Goal: Task Accomplishment & Management: Manage account settings

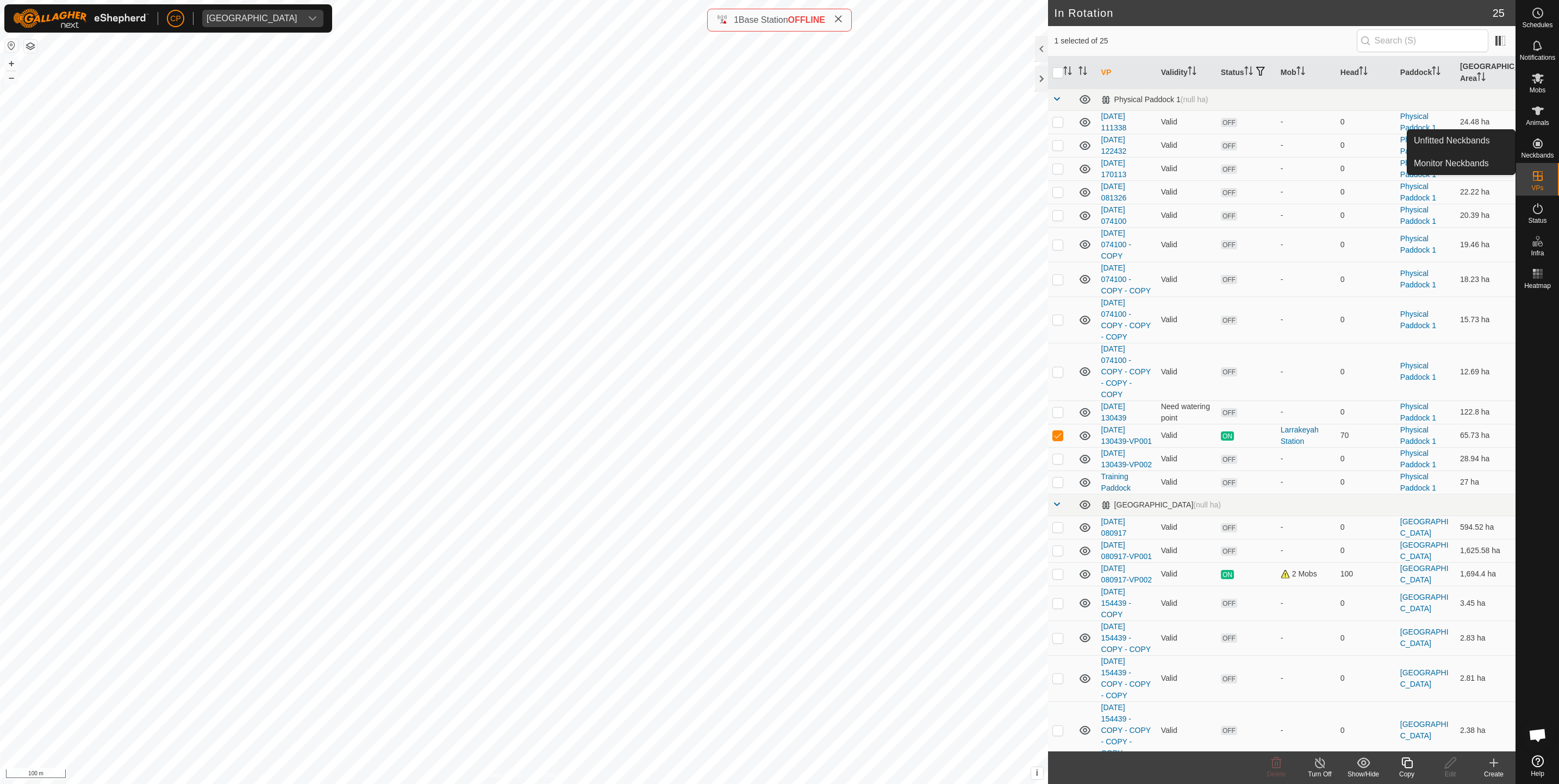
click at [1540, 147] on icon at bounding box center [1538, 143] width 13 height 13
click at [1470, 139] on link "Unfitted Neckbands" at bounding box center [1461, 141] width 108 height 22
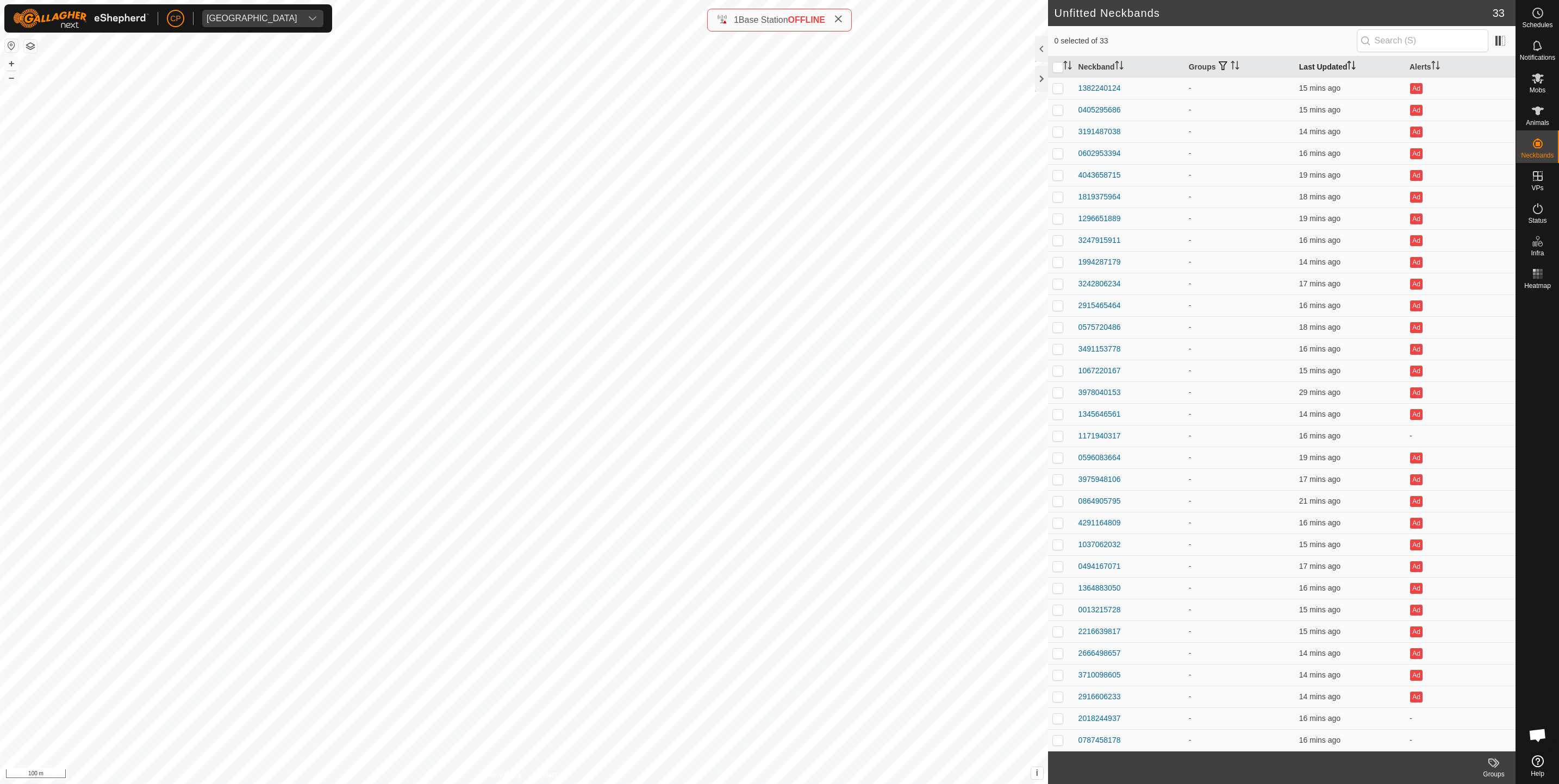
click at [1306, 65] on th "Last Updated" at bounding box center [1350, 67] width 110 height 21
checkbox input "true"
click at [1098, 695] on div "2916606233" at bounding box center [1100, 696] width 42 height 11
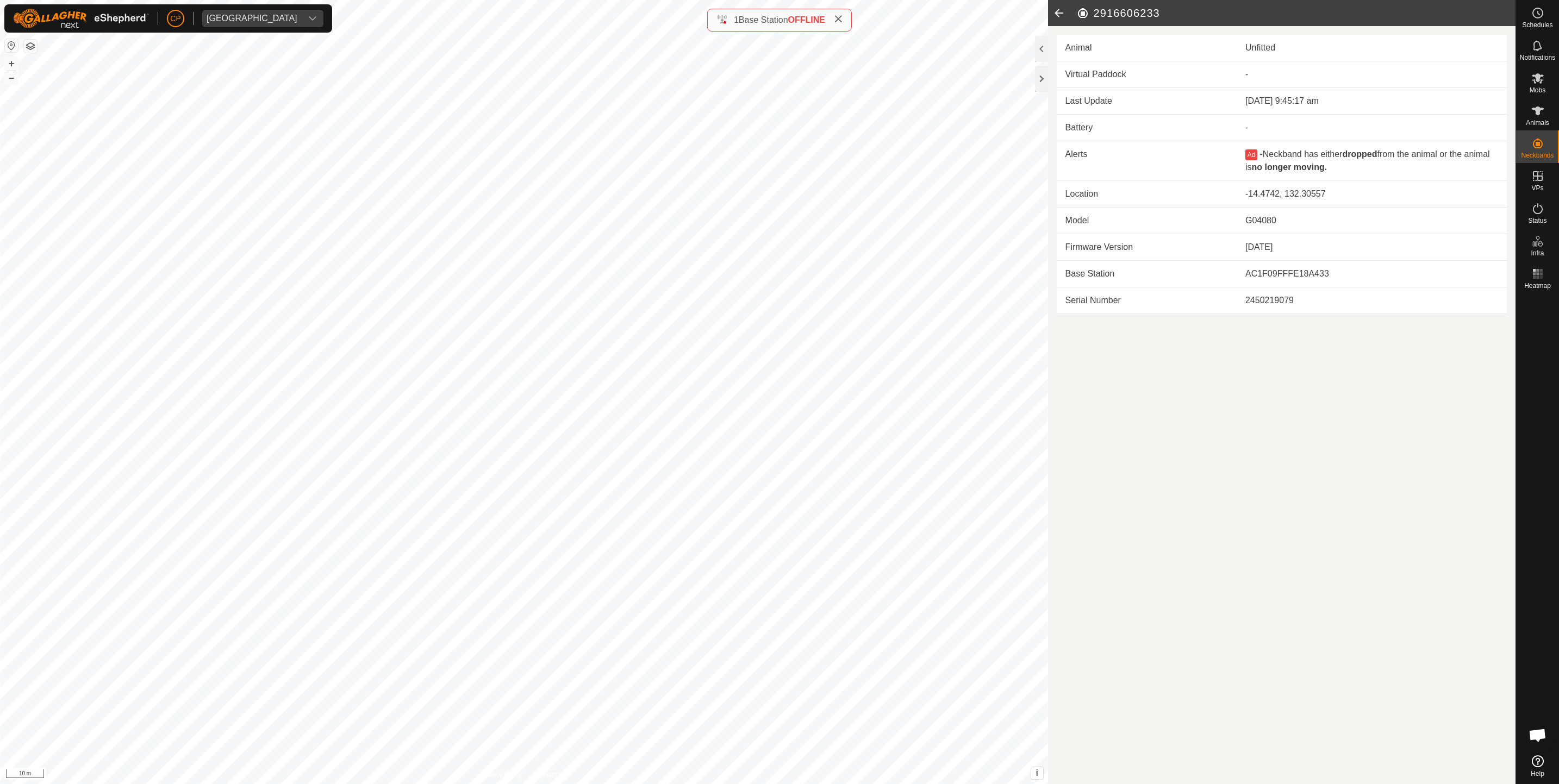
click at [1543, 768] on link "Help" at bounding box center [1537, 766] width 43 height 30
drag, startPoint x: 1536, startPoint y: 124, endPoint x: 1541, endPoint y: 115, distance: 10.3
click at [1536, 125] on span "Animals" at bounding box center [1537, 123] width 24 height 7
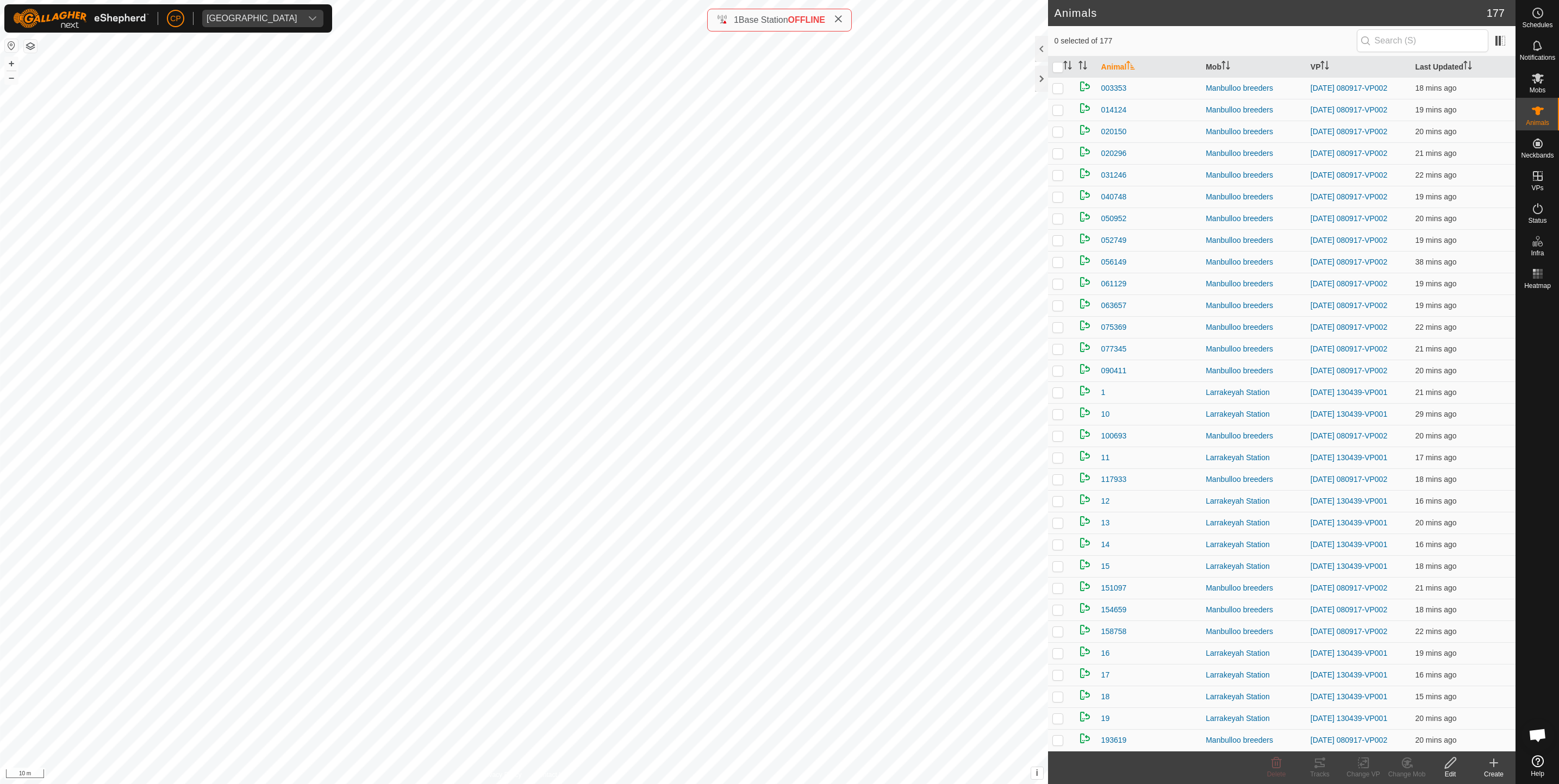
click at [1498, 768] on icon at bounding box center [1494, 763] width 13 height 13
click at [1437, 739] on link "Create Single Animal" at bounding box center [1448, 739] width 139 height 22
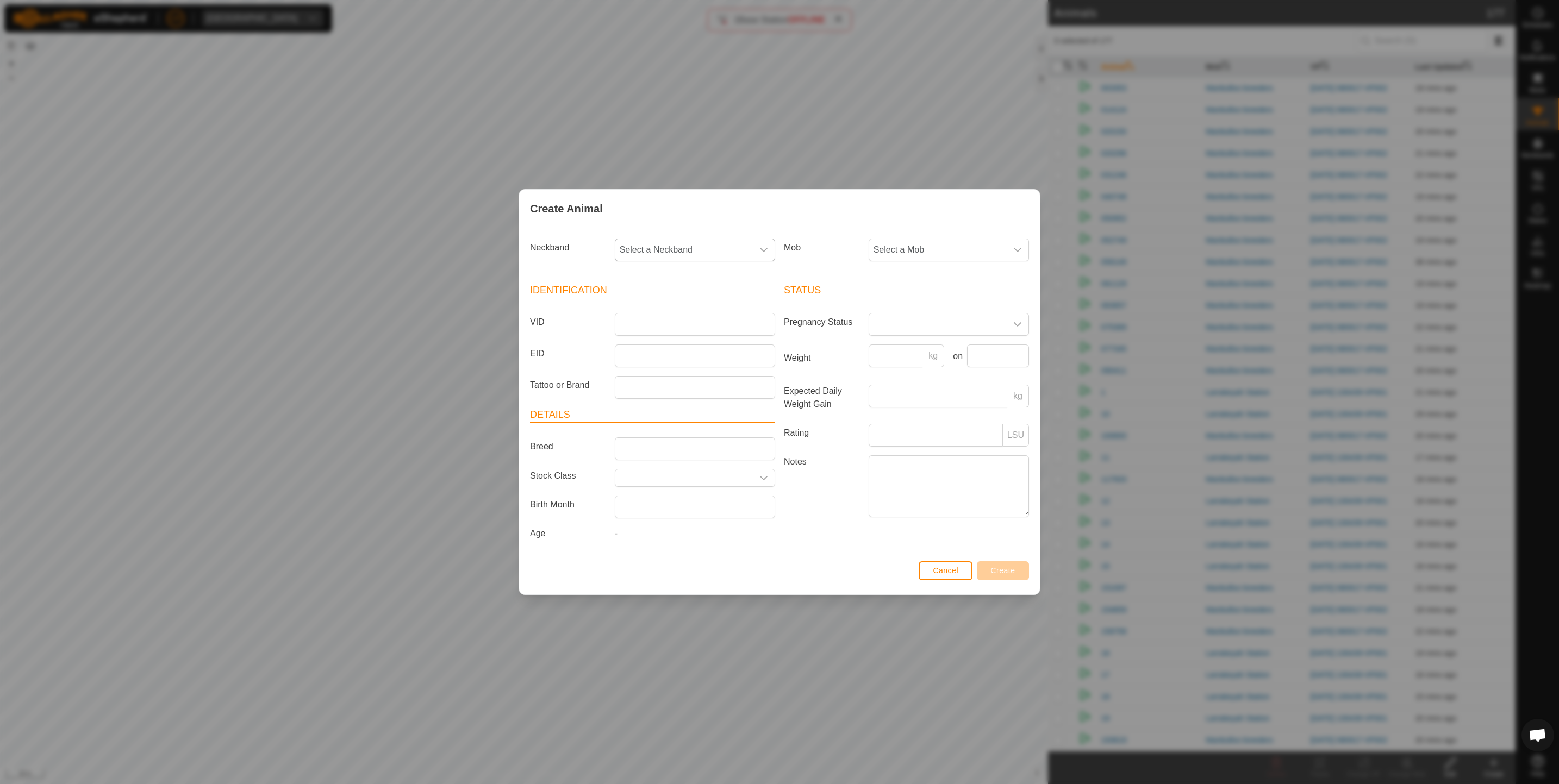
click at [667, 247] on span "Select a Neckband" at bounding box center [684, 250] width 137 height 22
type input "2916"
click at [698, 305] on li "2916606233" at bounding box center [695, 307] width 159 height 22
click at [934, 244] on span "Select a Mob" at bounding box center [937, 250] width 137 height 22
click at [947, 350] on li "Larrakeyah Station" at bounding box center [949, 352] width 159 height 22
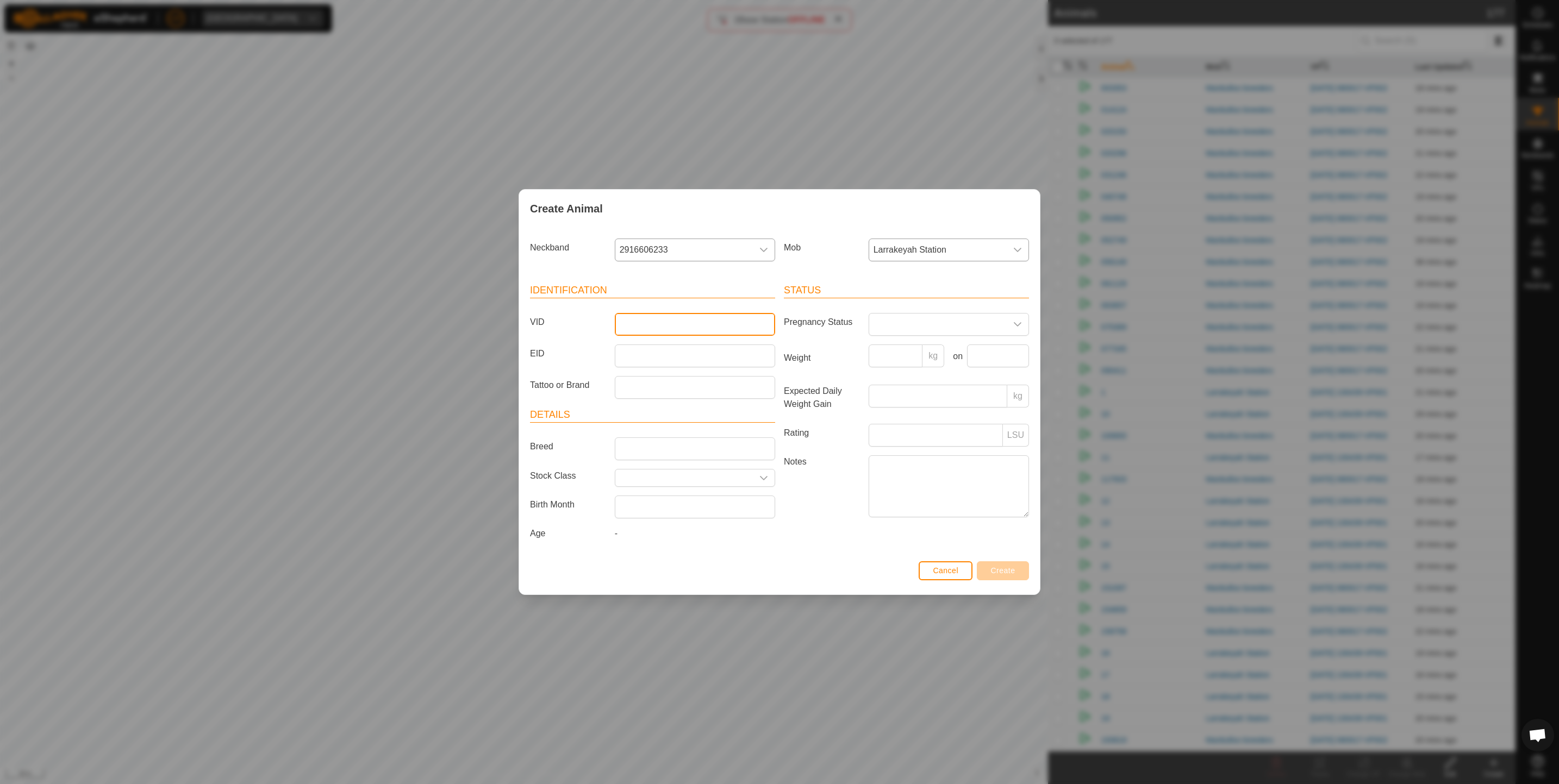
click at [643, 328] on input "VID" at bounding box center [695, 324] width 160 height 23
type input "42new"
click at [1008, 569] on span "Create" at bounding box center [1003, 570] width 24 height 8
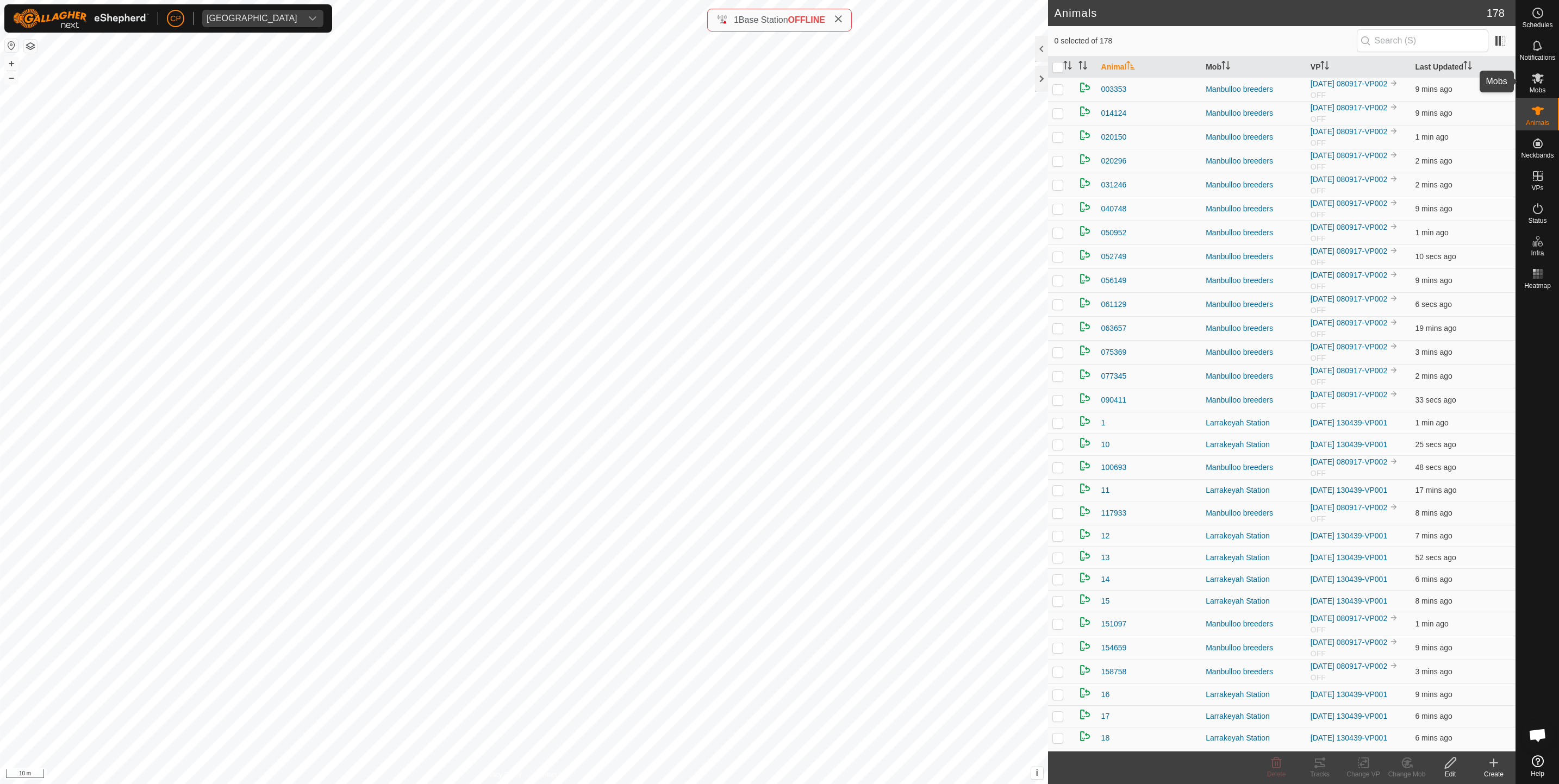
click at [1545, 85] on es-mob-svg-icon at bounding box center [1538, 78] width 19 height 18
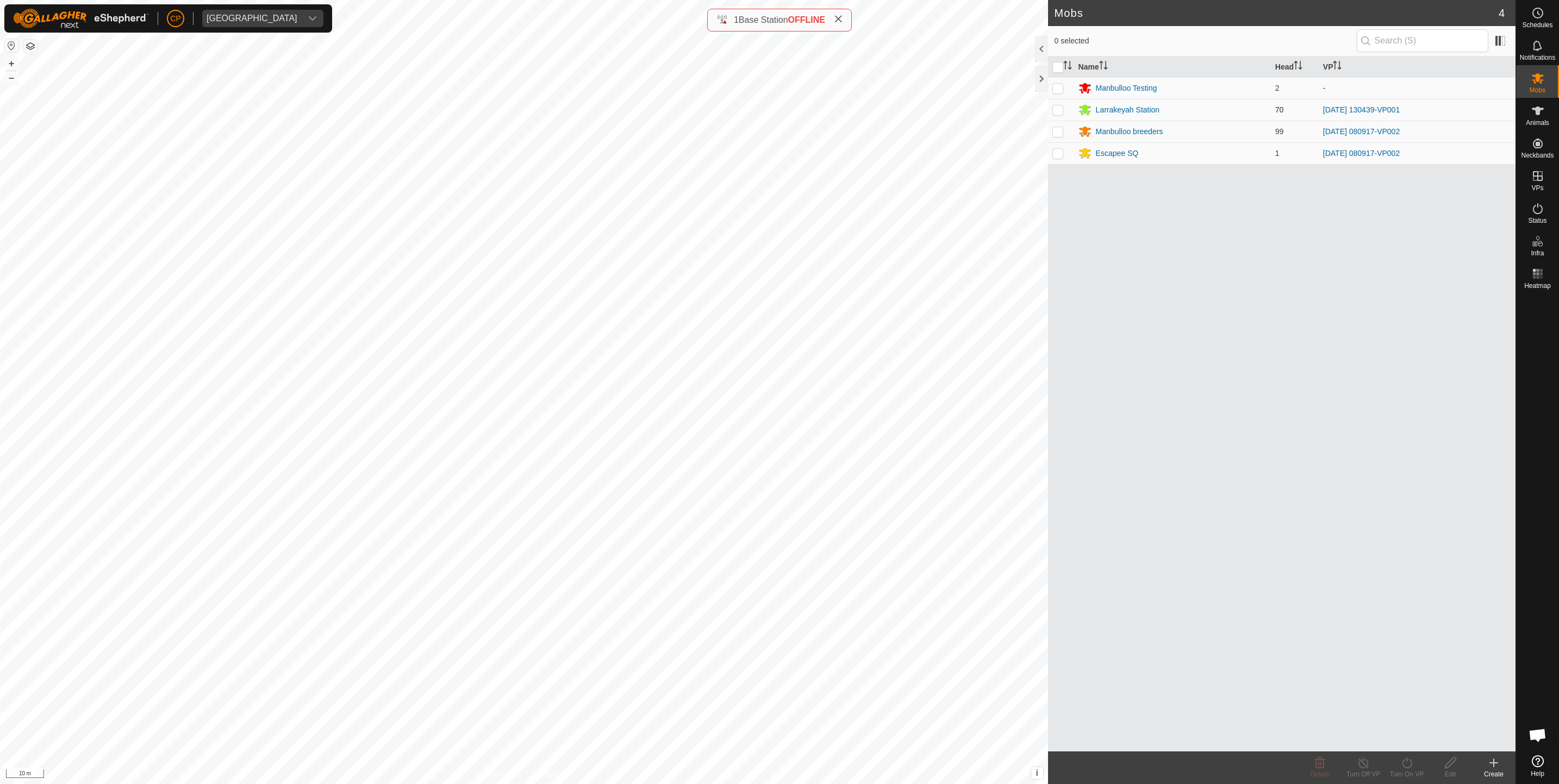
click at [1055, 106] on p-checkbox at bounding box center [1058, 109] width 11 height 8
checkbox input "true"
click at [1111, 113] on div "Larrakeyah Station" at bounding box center [1128, 109] width 64 height 11
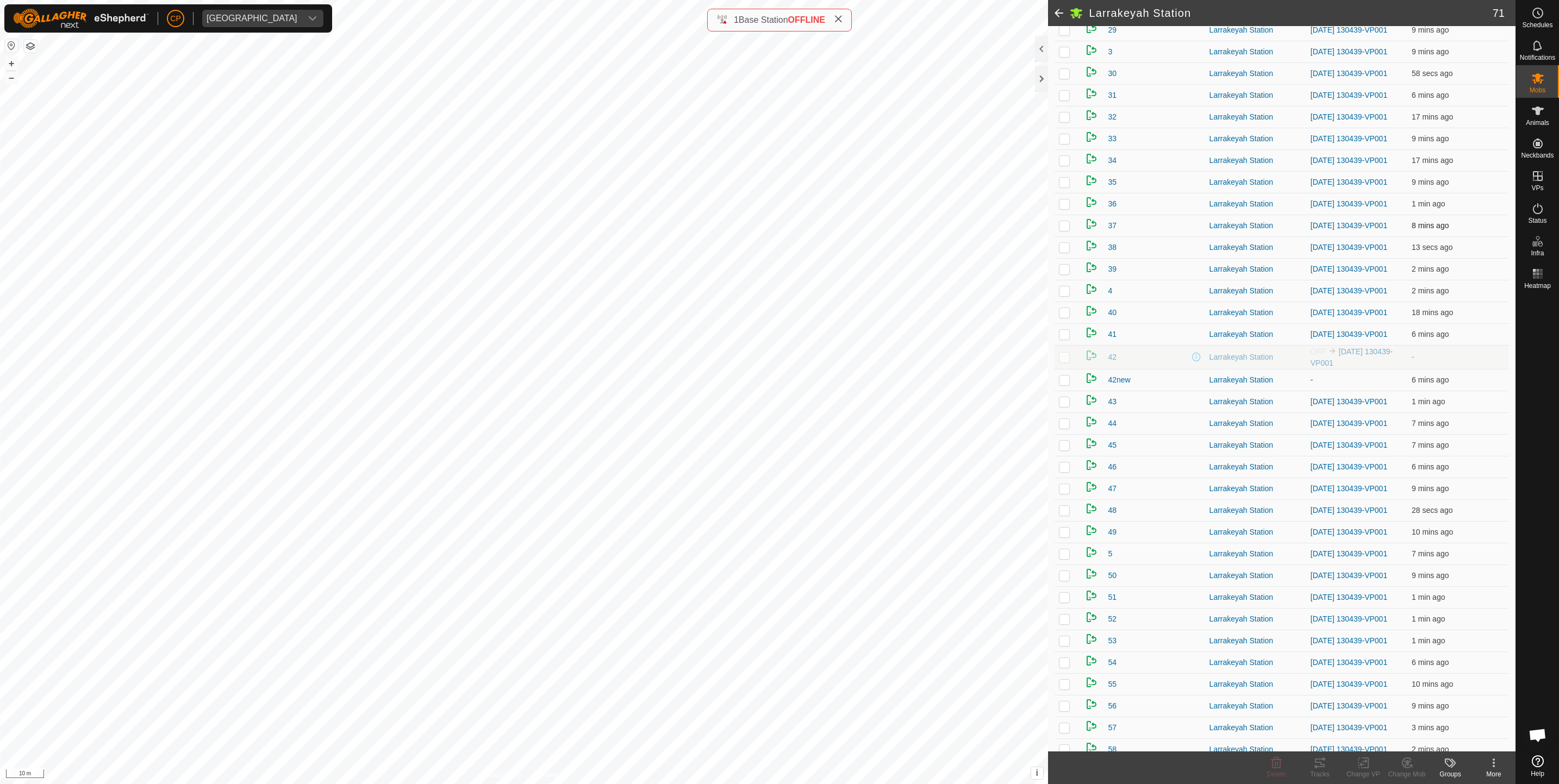
scroll to position [599, 0]
drag, startPoint x: 1535, startPoint y: 222, endPoint x: 1535, endPoint y: 212, distance: 10.0
click at [1535, 222] on span "Status" at bounding box center [1537, 220] width 19 height 7
click at [1535, 212] on icon at bounding box center [1538, 209] width 13 height 13
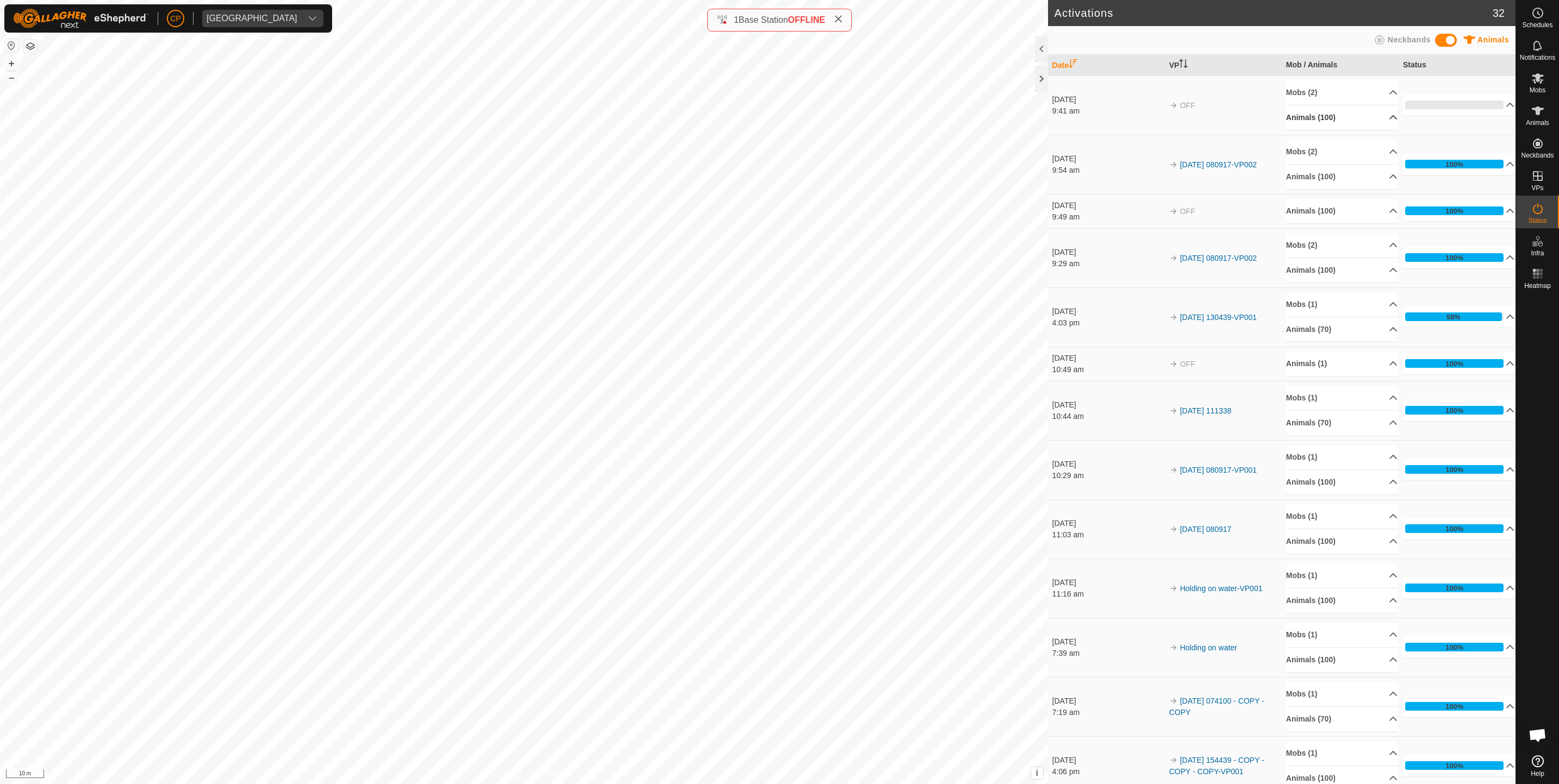
click at [1375, 115] on p-accordion-header "Animals (100)" at bounding box center [1342, 117] width 112 height 24
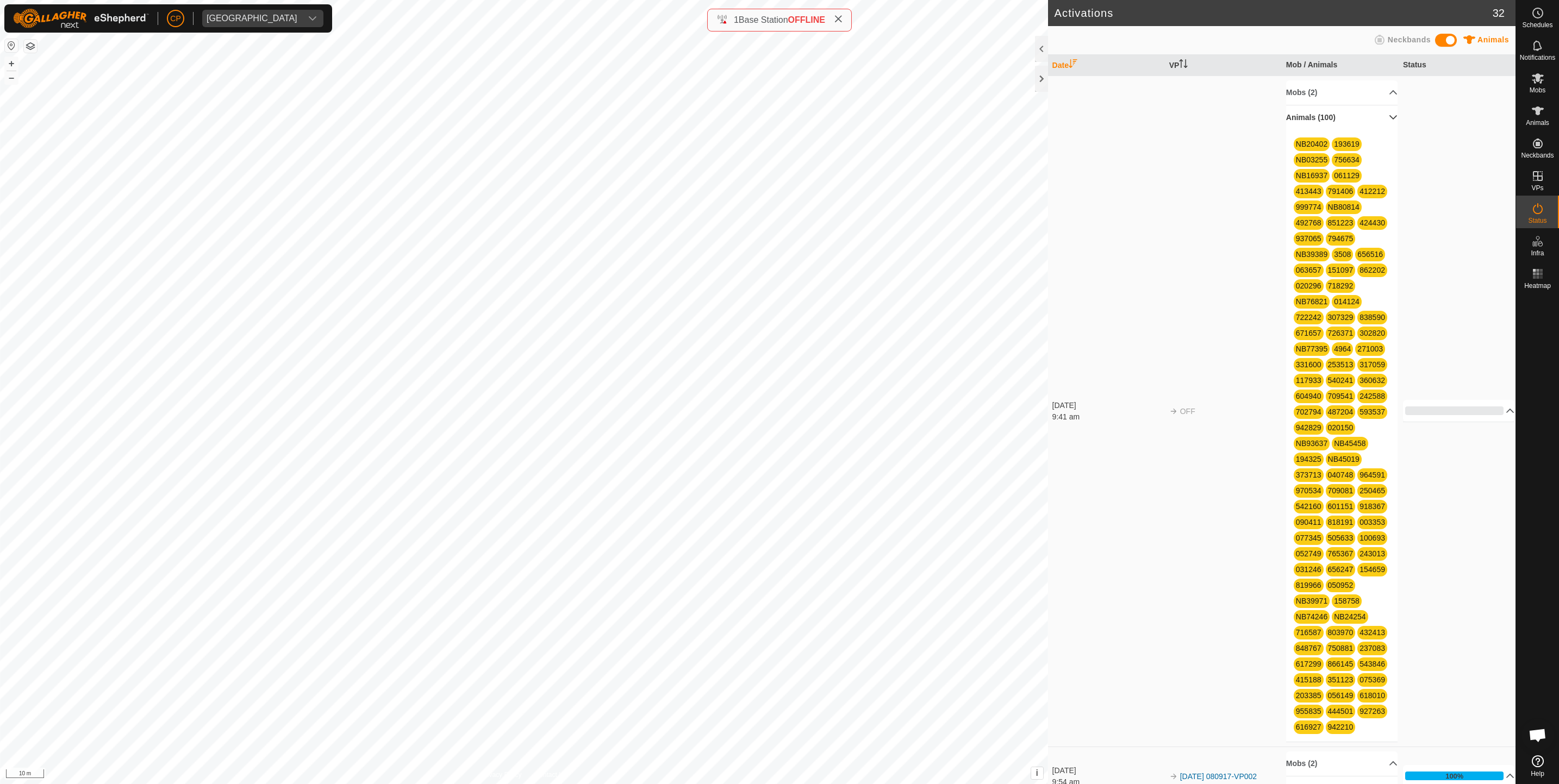
click at [1375, 116] on p-accordion-header "Animals (100)" at bounding box center [1342, 117] width 112 height 24
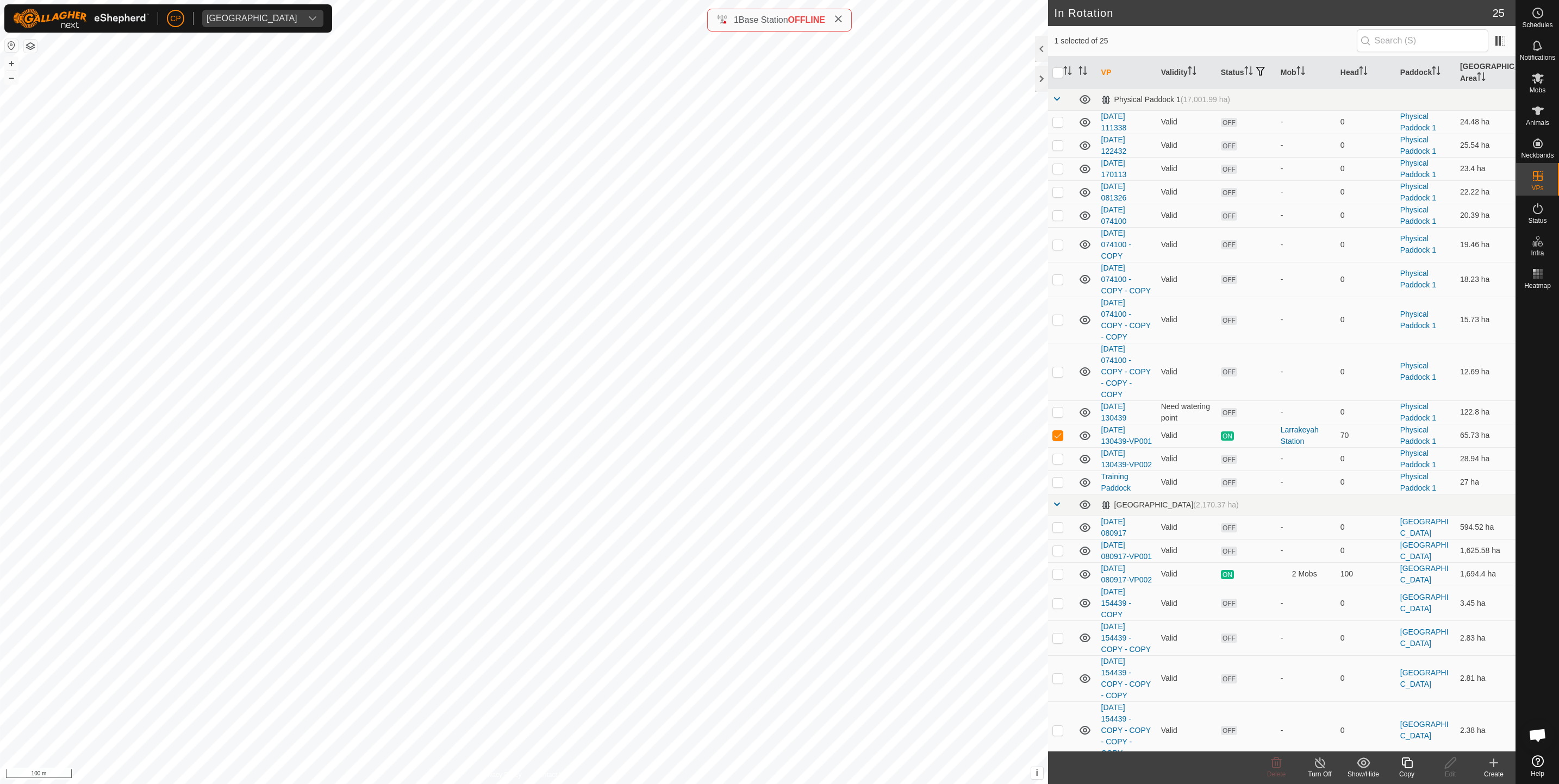
checkbox input "true"
checkbox input "false"
click at [1278, 771] on span "Delete" at bounding box center [1276, 774] width 19 height 8
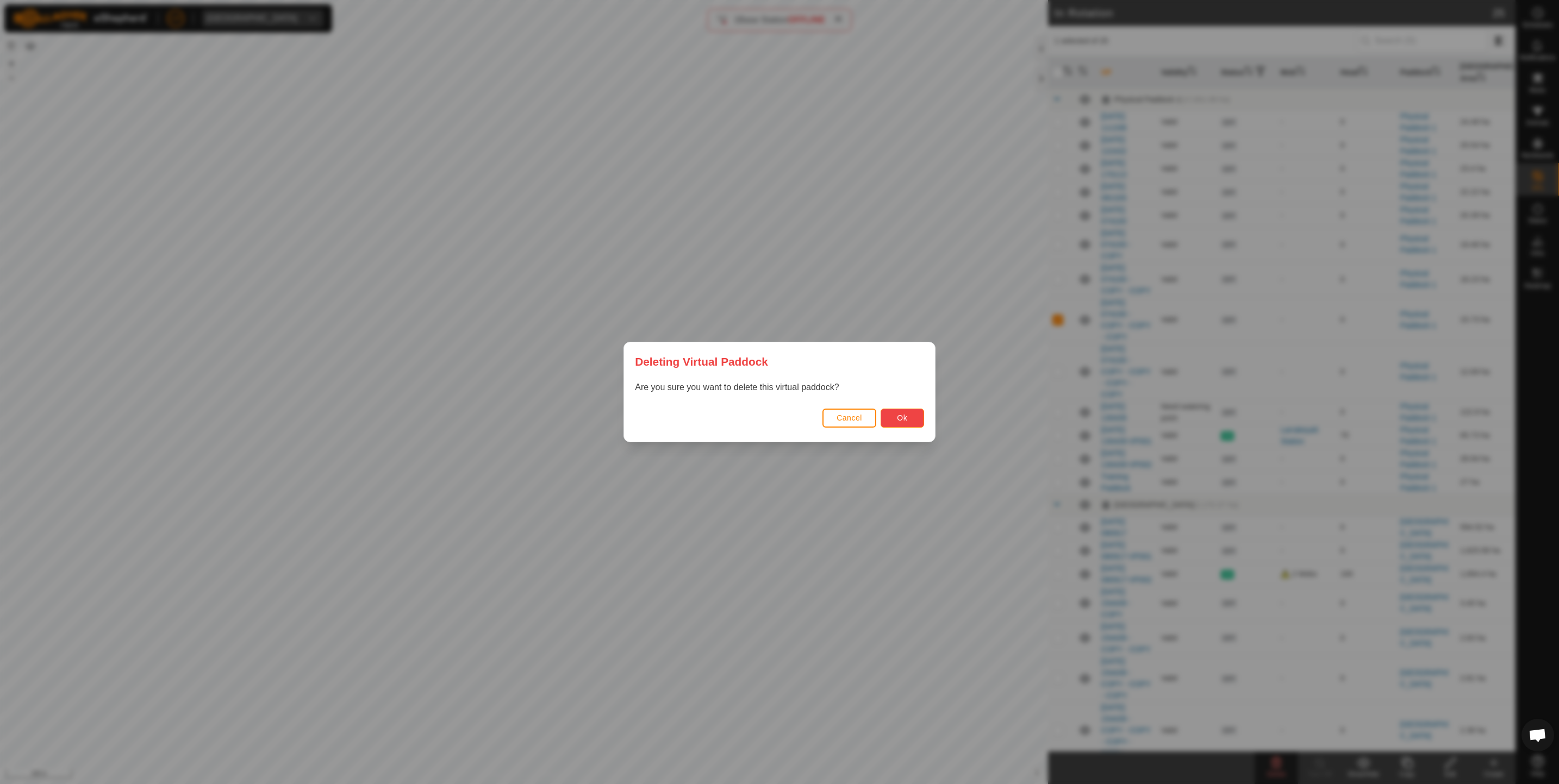
click at [904, 421] on span "Ok" at bounding box center [902, 418] width 10 height 8
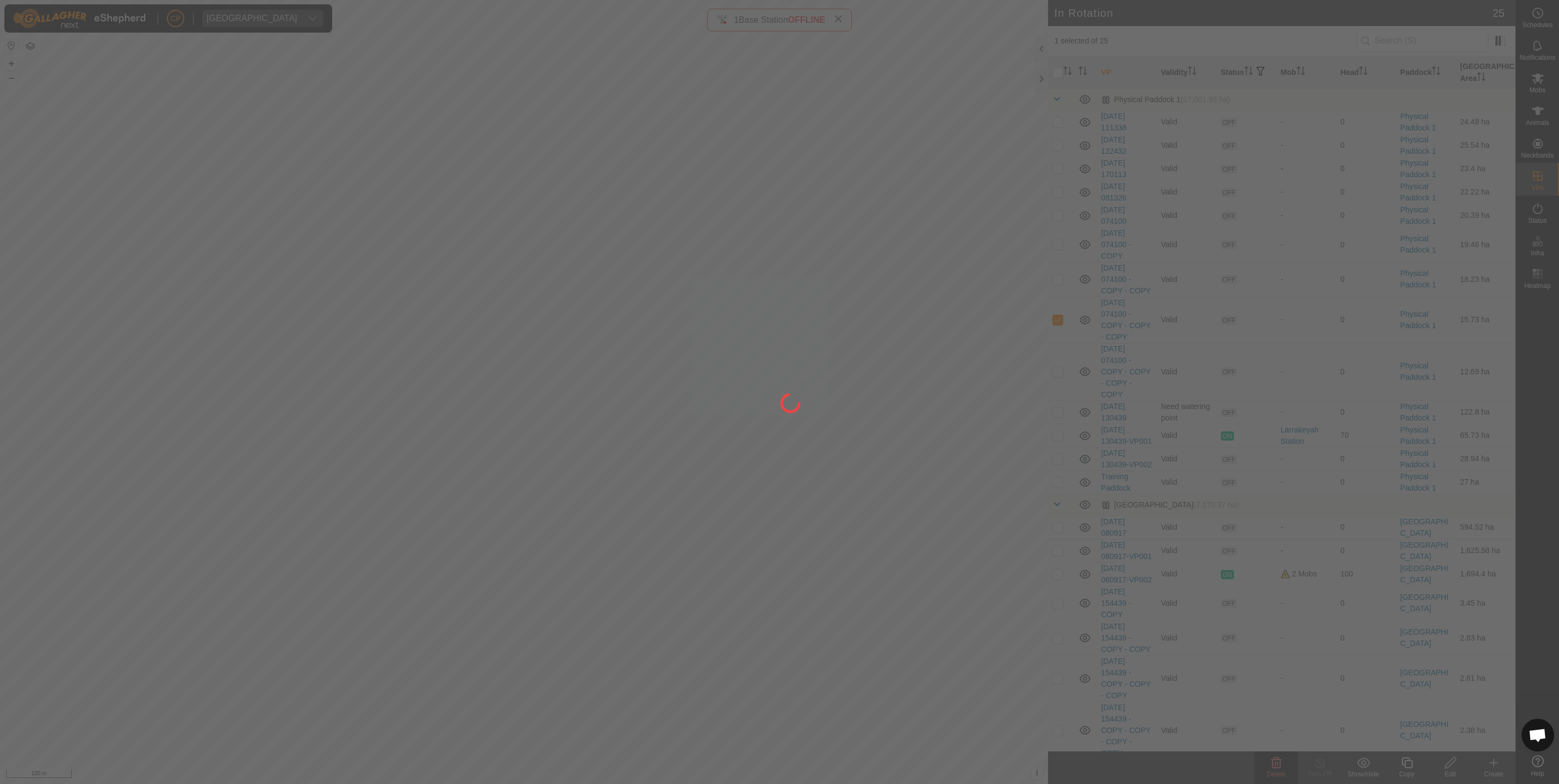
checkbox input "false"
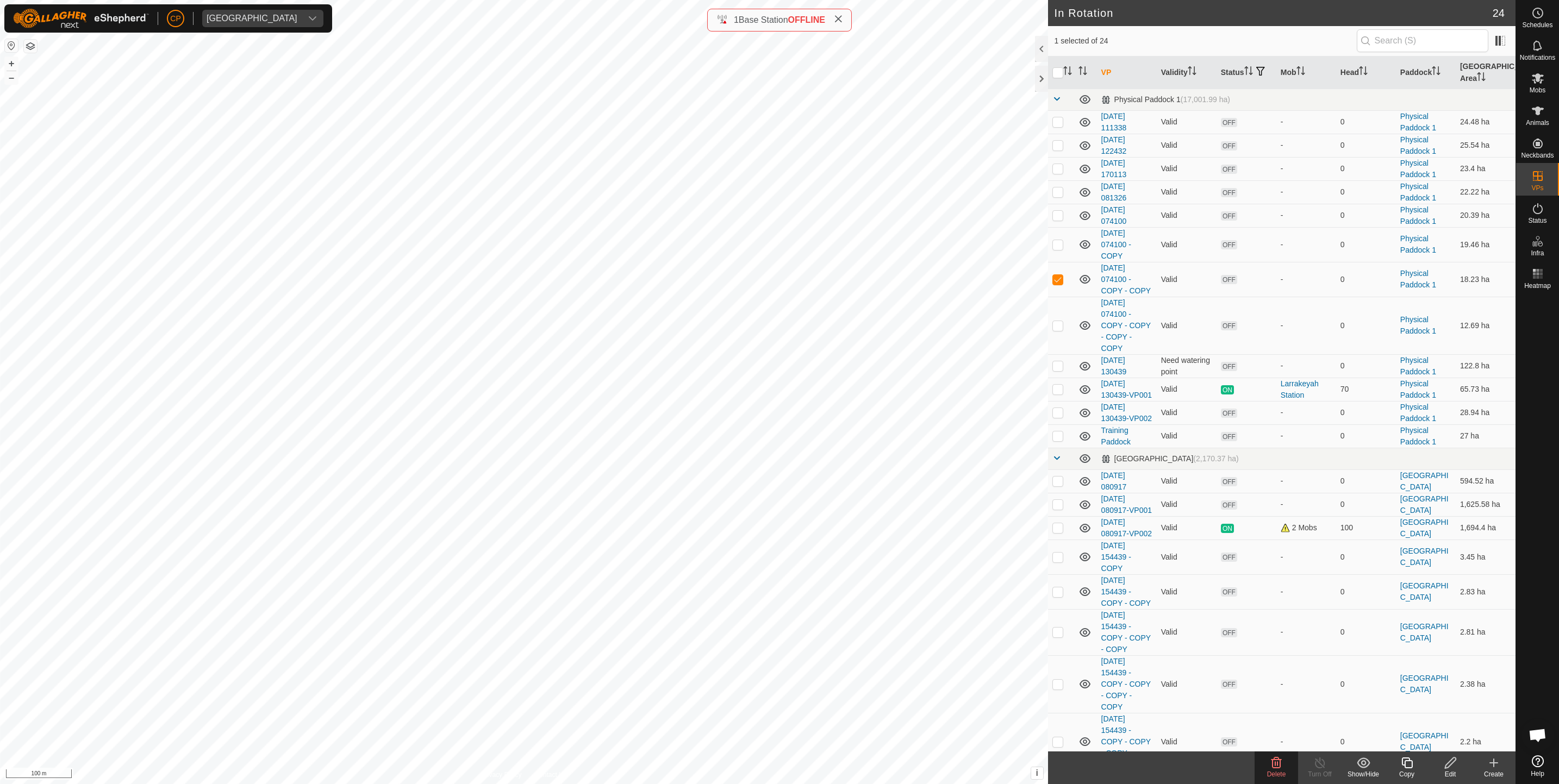
click at [1272, 773] on span "Delete" at bounding box center [1276, 774] width 19 height 8
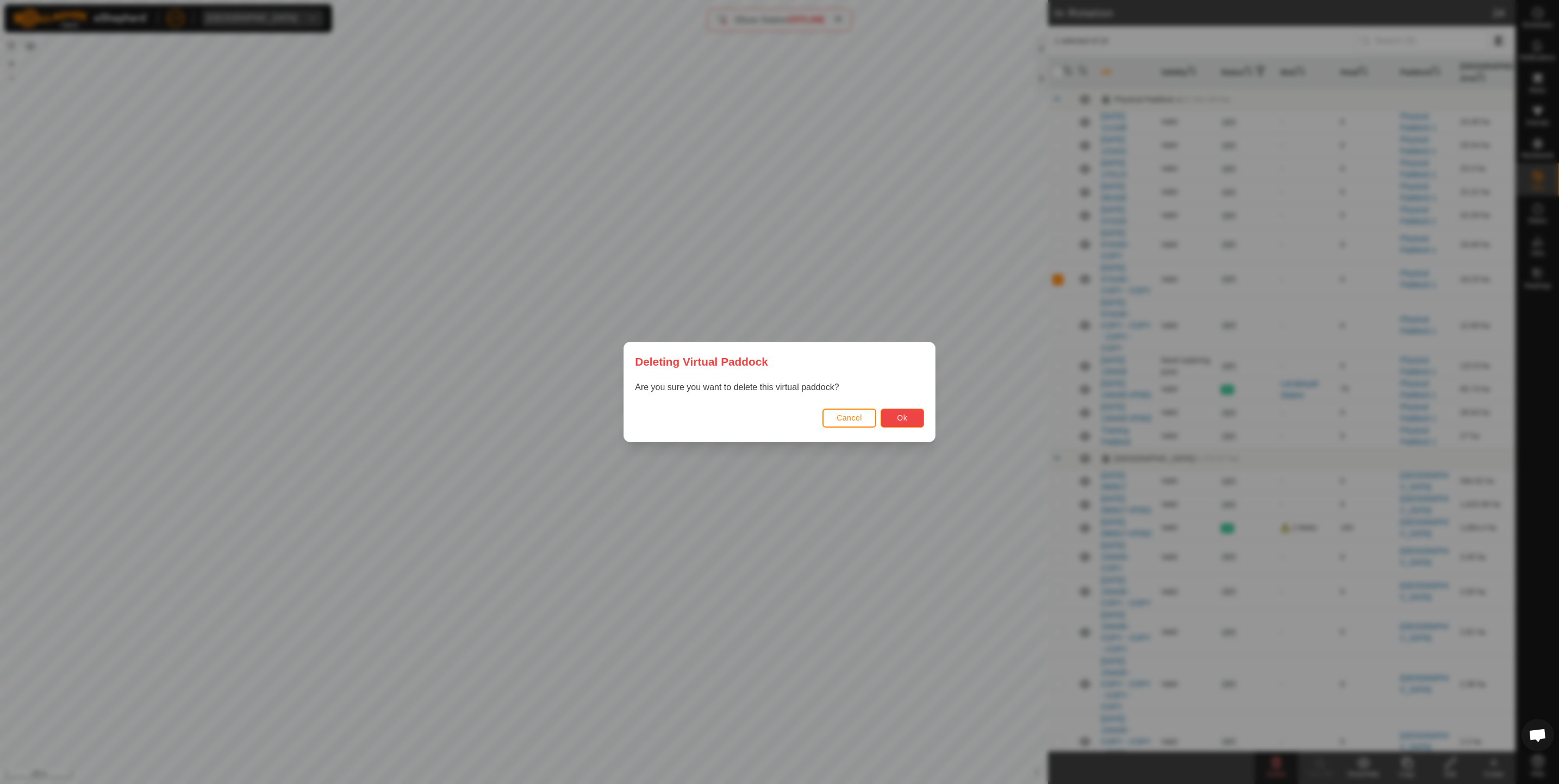
click at [898, 414] on span "Ok" at bounding box center [902, 418] width 10 height 8
checkbox input "false"
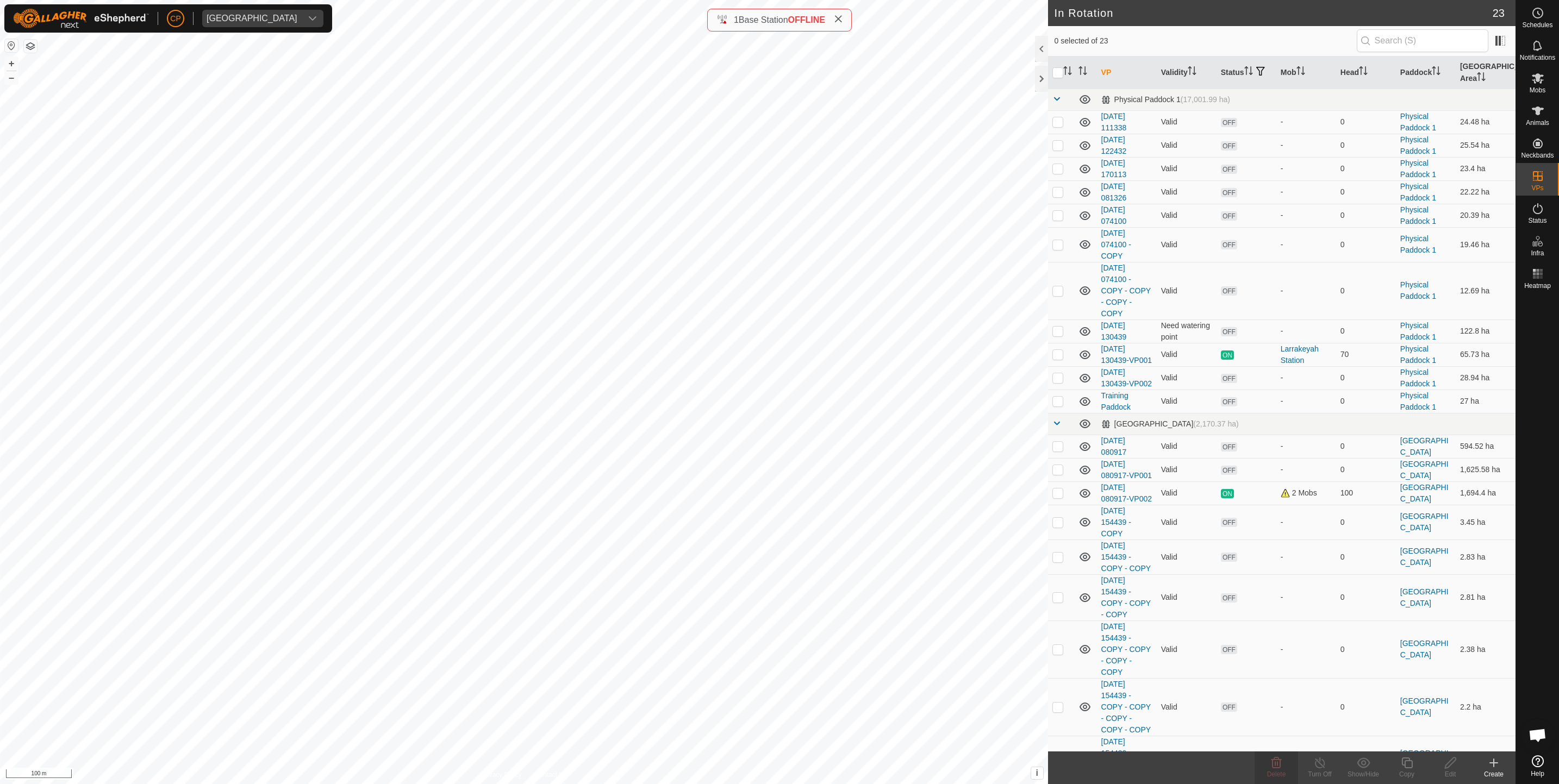
checkbox input "true"
click at [1280, 773] on span "Delete" at bounding box center [1276, 774] width 19 height 8
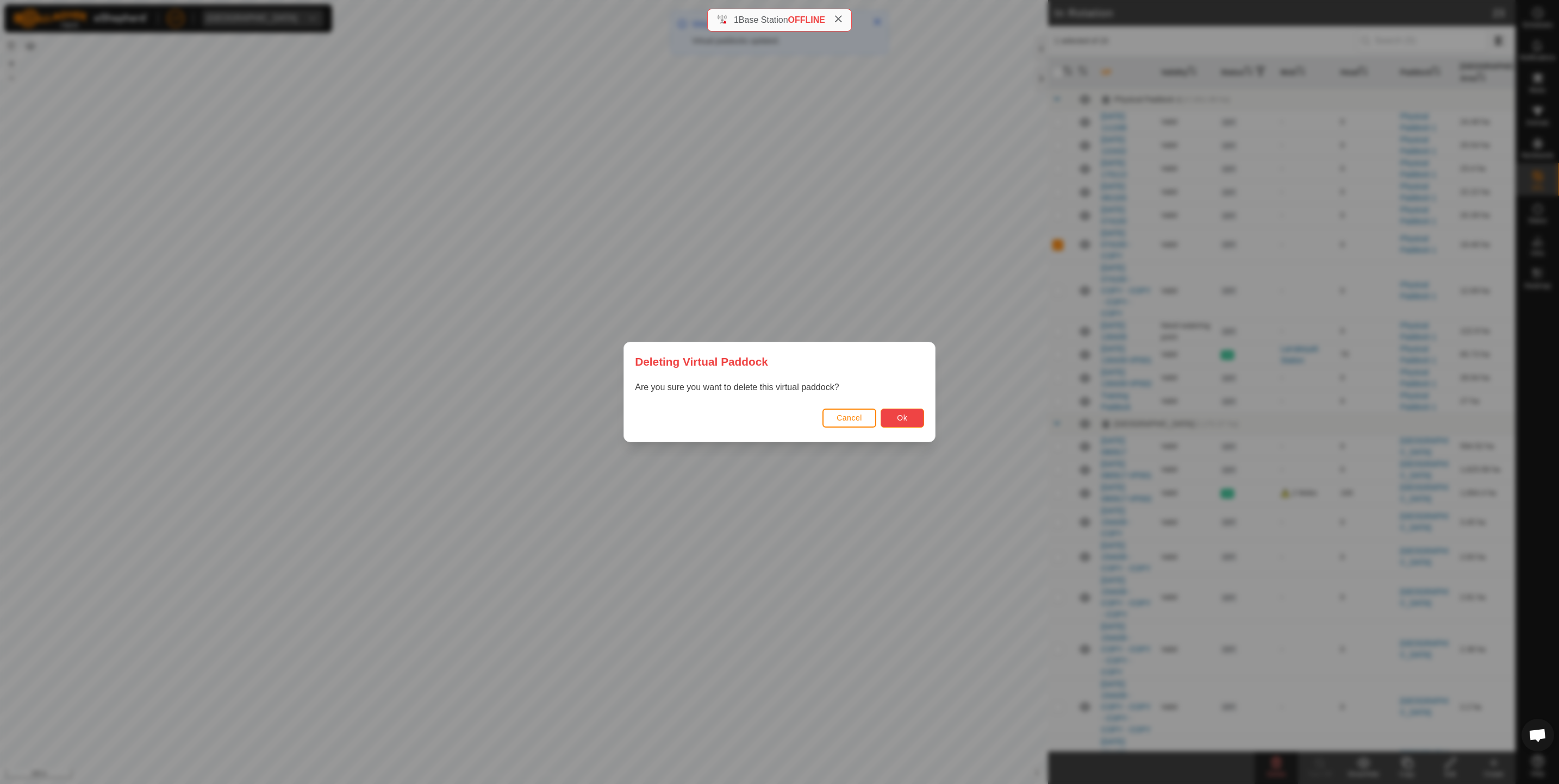
click at [910, 417] on button "Ok" at bounding box center [902, 417] width 44 height 19
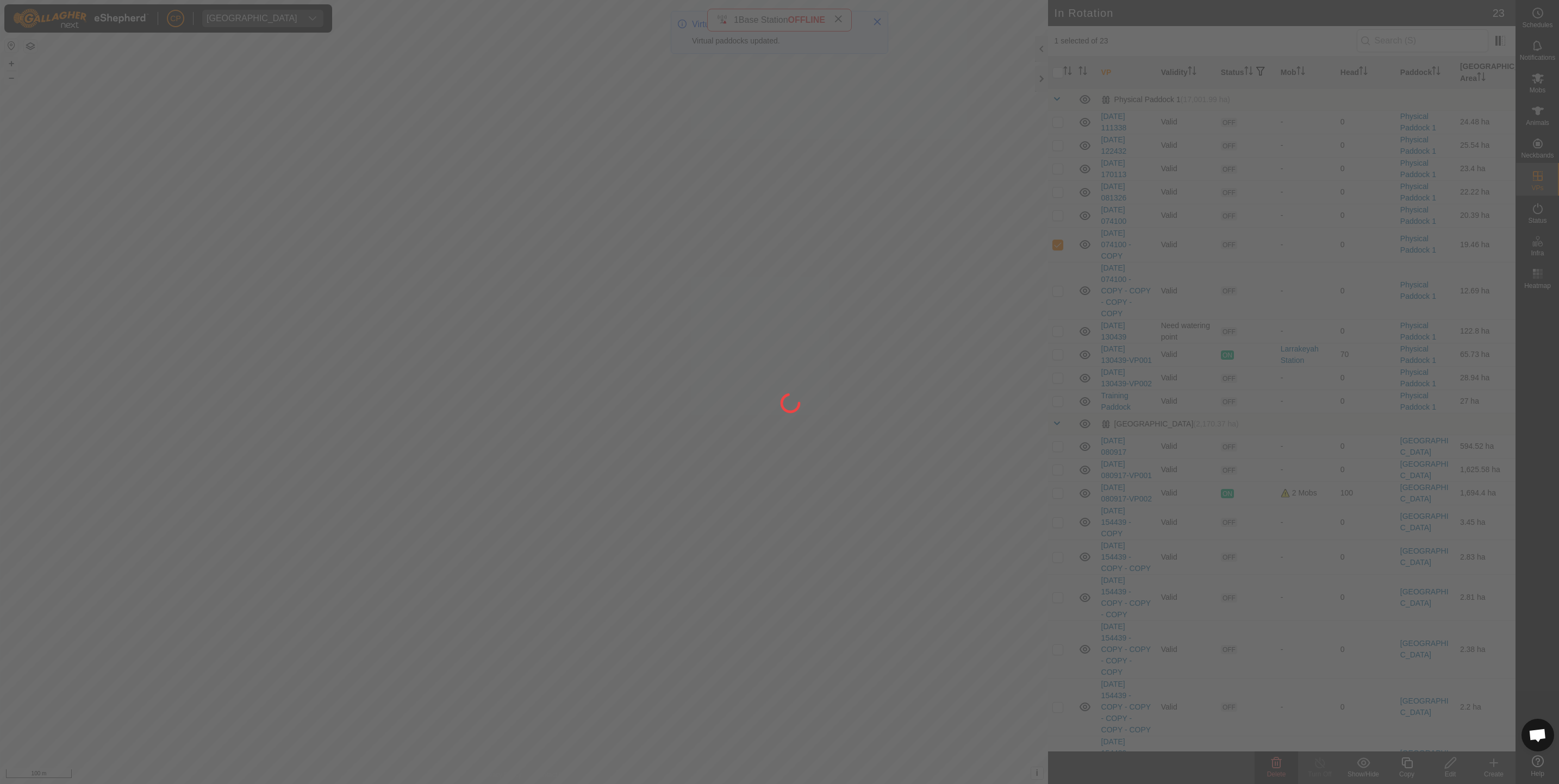
checkbox input "false"
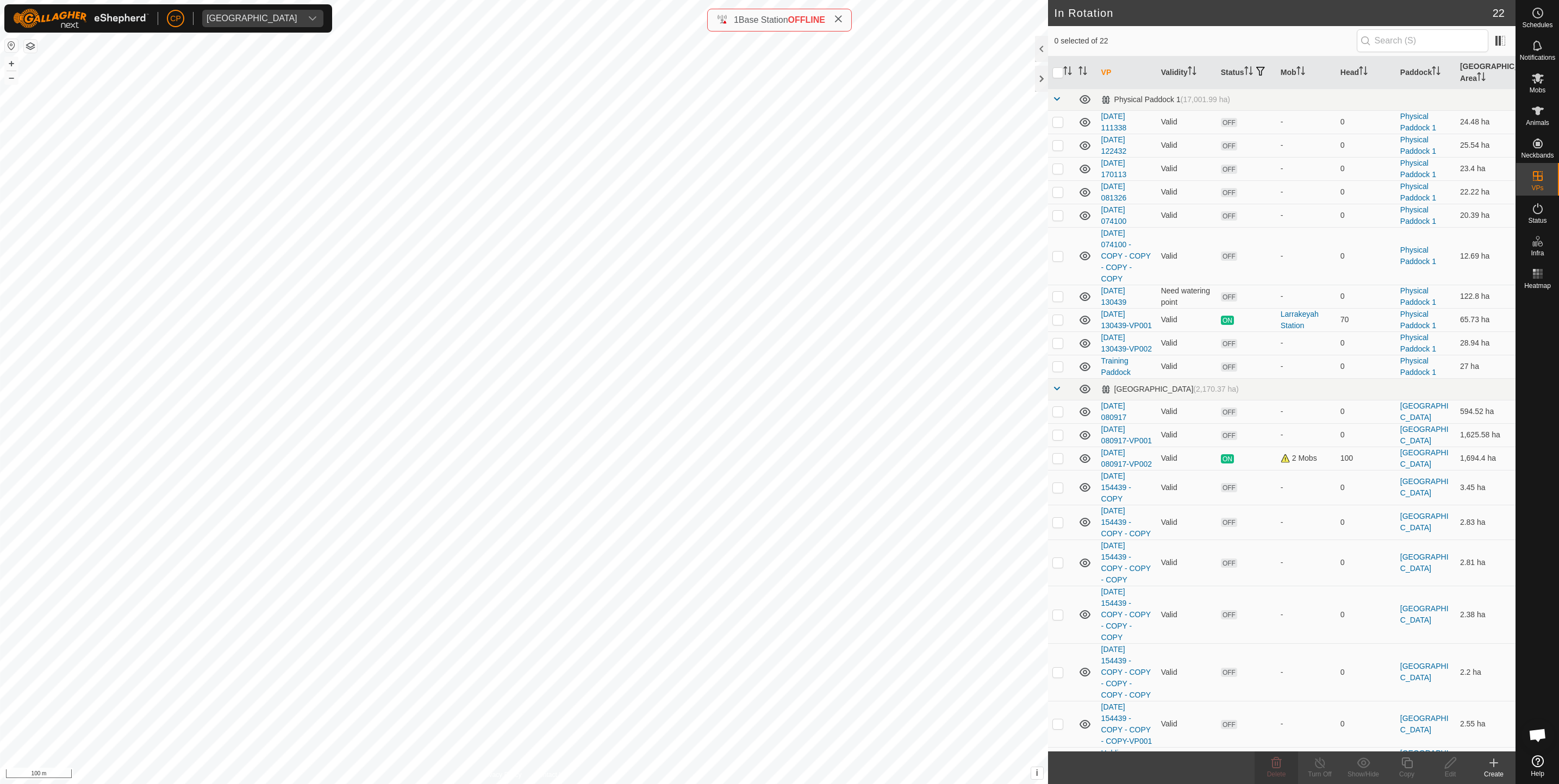
checkbox input "true"
click at [1270, 766] on icon at bounding box center [1276, 763] width 13 height 13
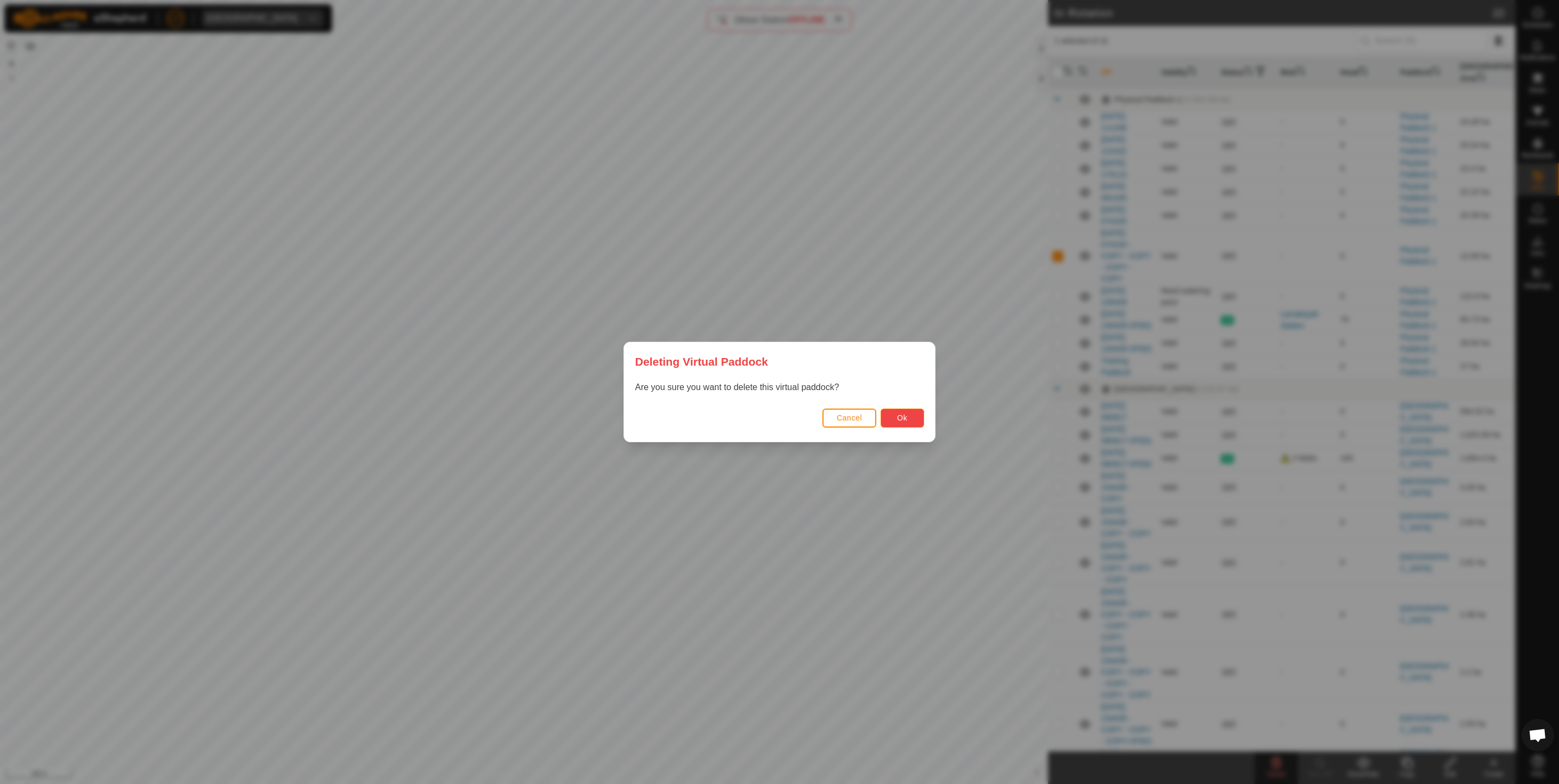
click at [902, 421] on span "Ok" at bounding box center [902, 418] width 10 height 8
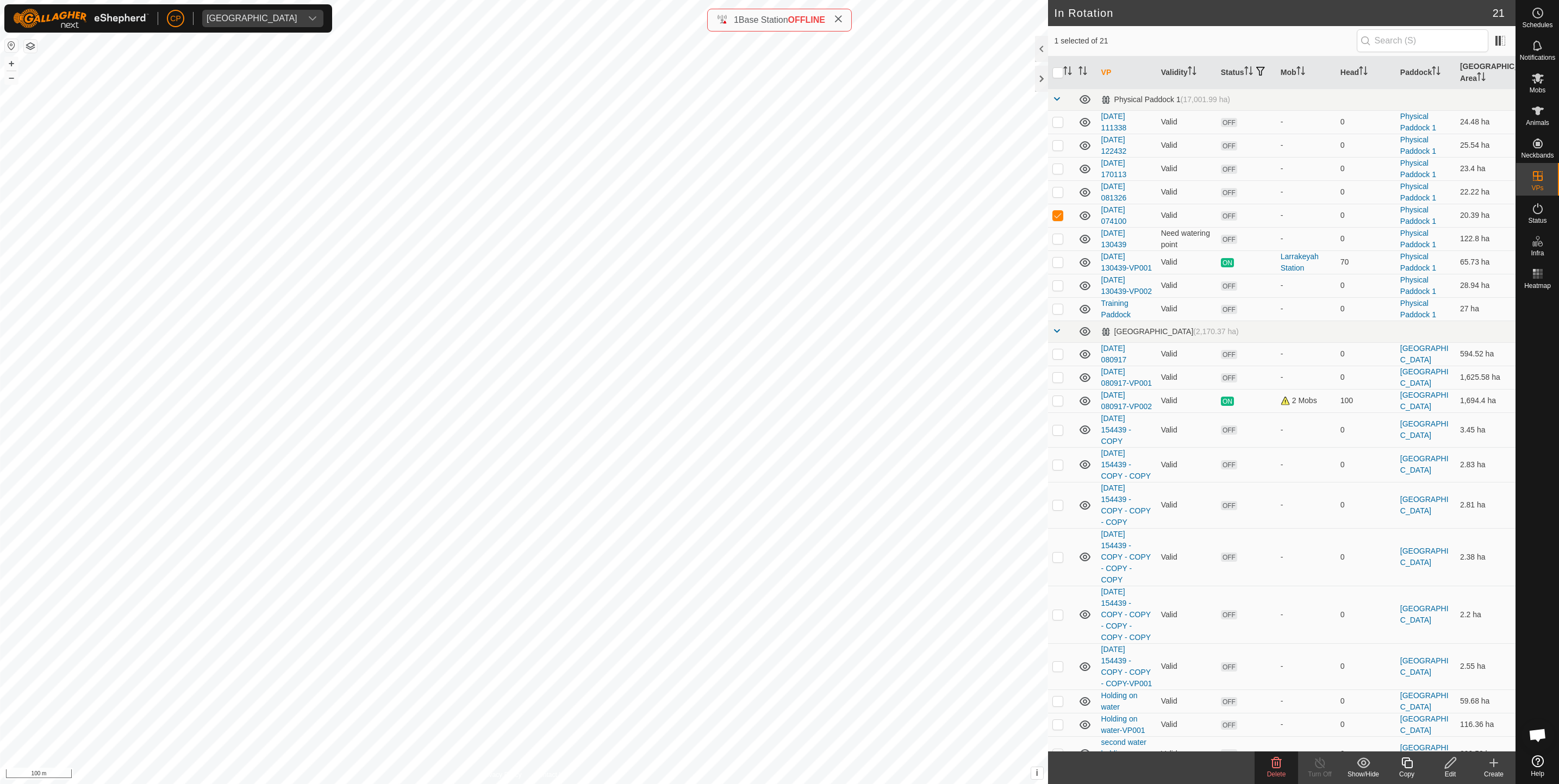
click at [1268, 765] on delete-svg-icon at bounding box center [1276, 763] width 44 height 13
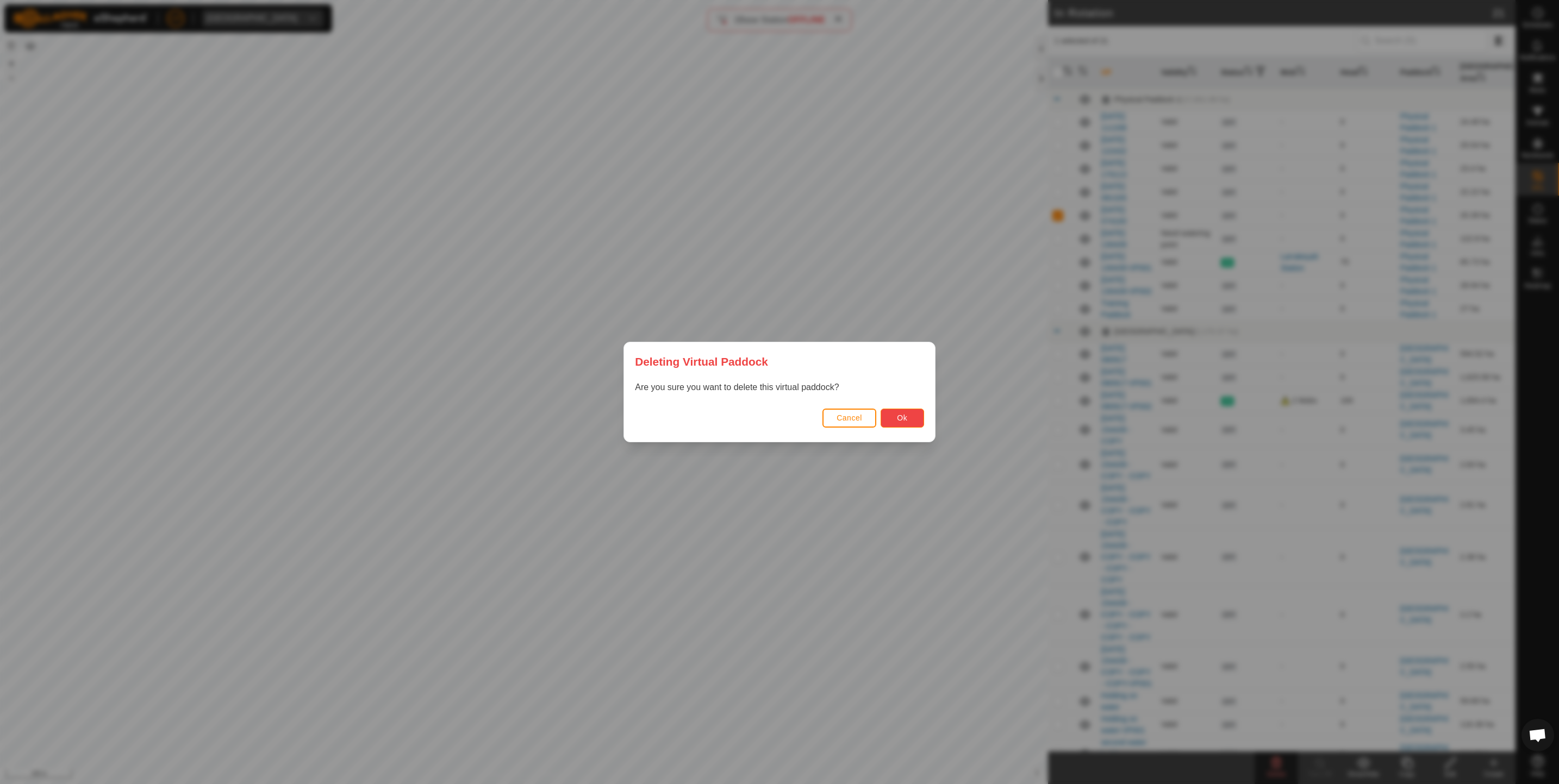
click at [899, 423] on button "Ok" at bounding box center [902, 417] width 44 height 19
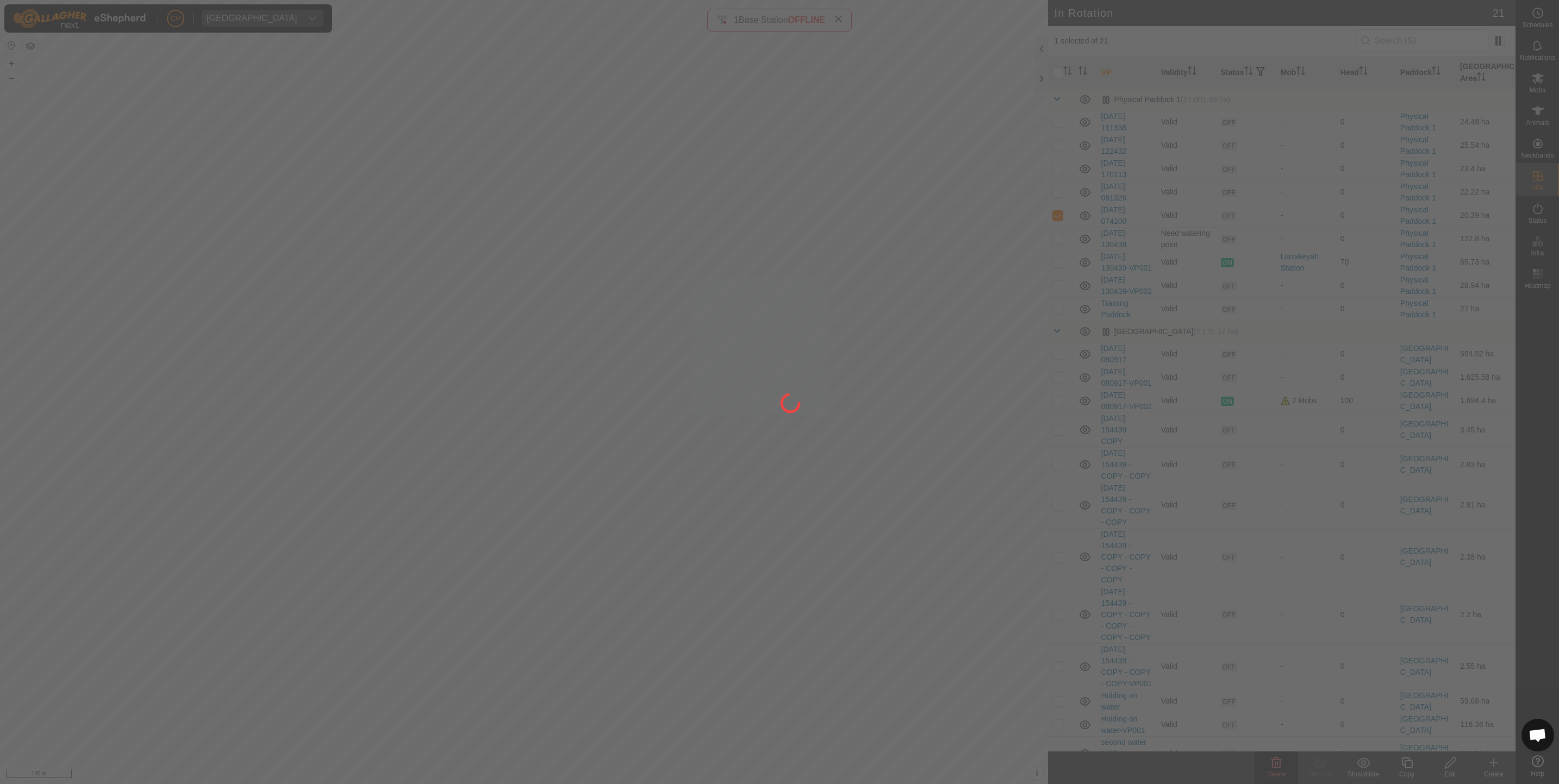
checkbox input "false"
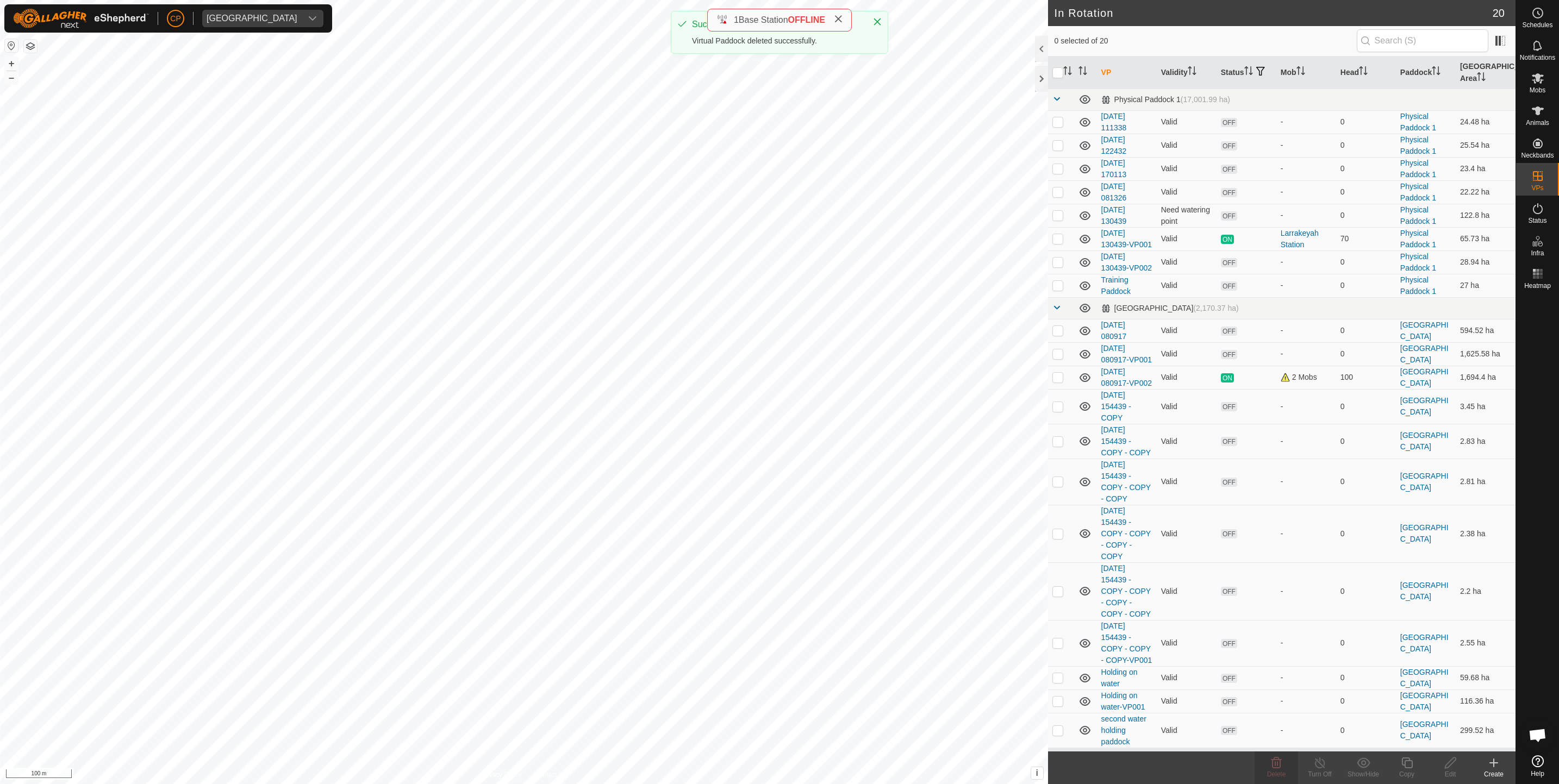
checkbox input "true"
checkbox input "false"
click at [1280, 768] on icon at bounding box center [1276, 763] width 13 height 13
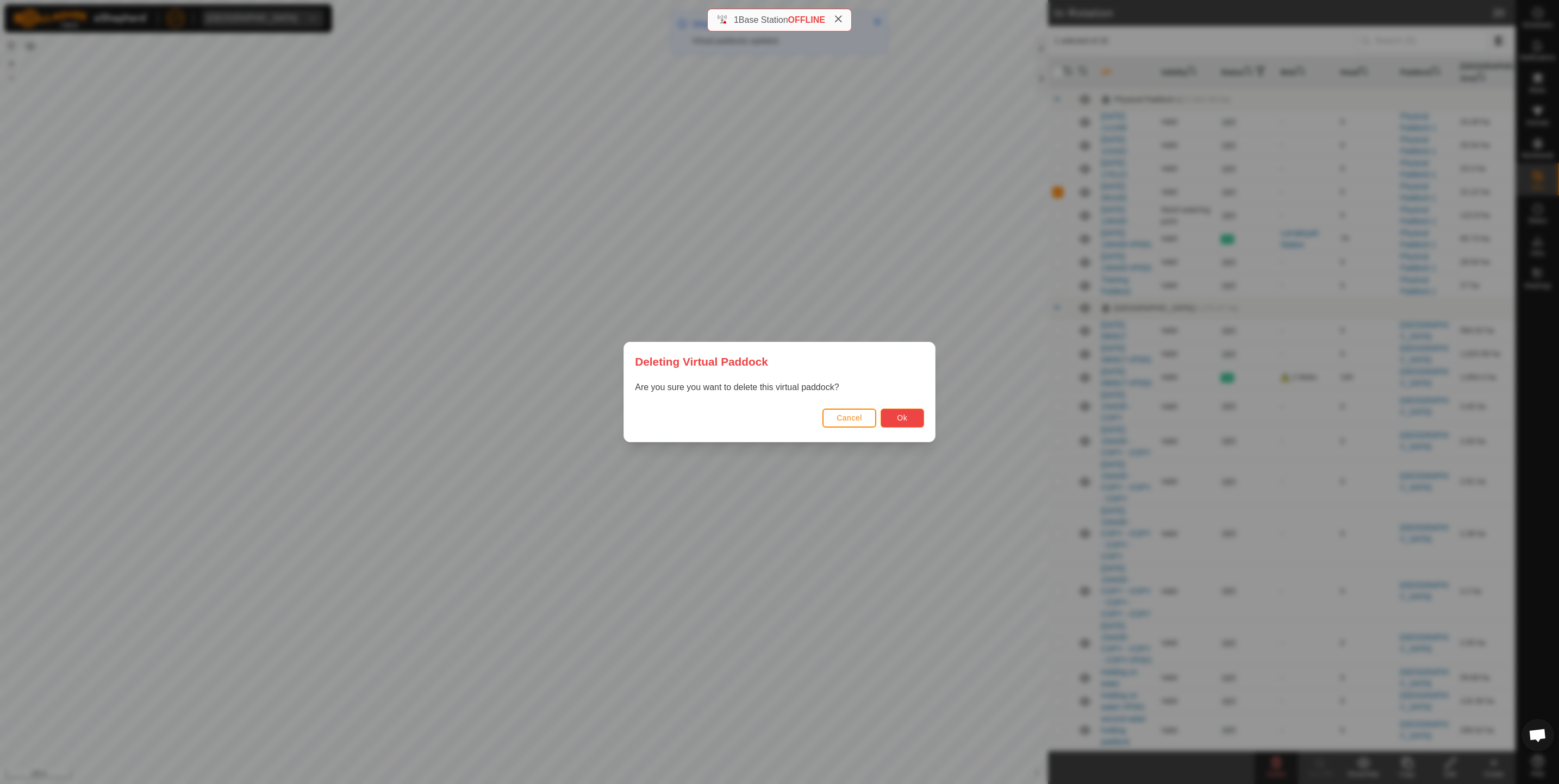
click at [893, 416] on button "Ok" at bounding box center [902, 417] width 44 height 19
checkbox input "false"
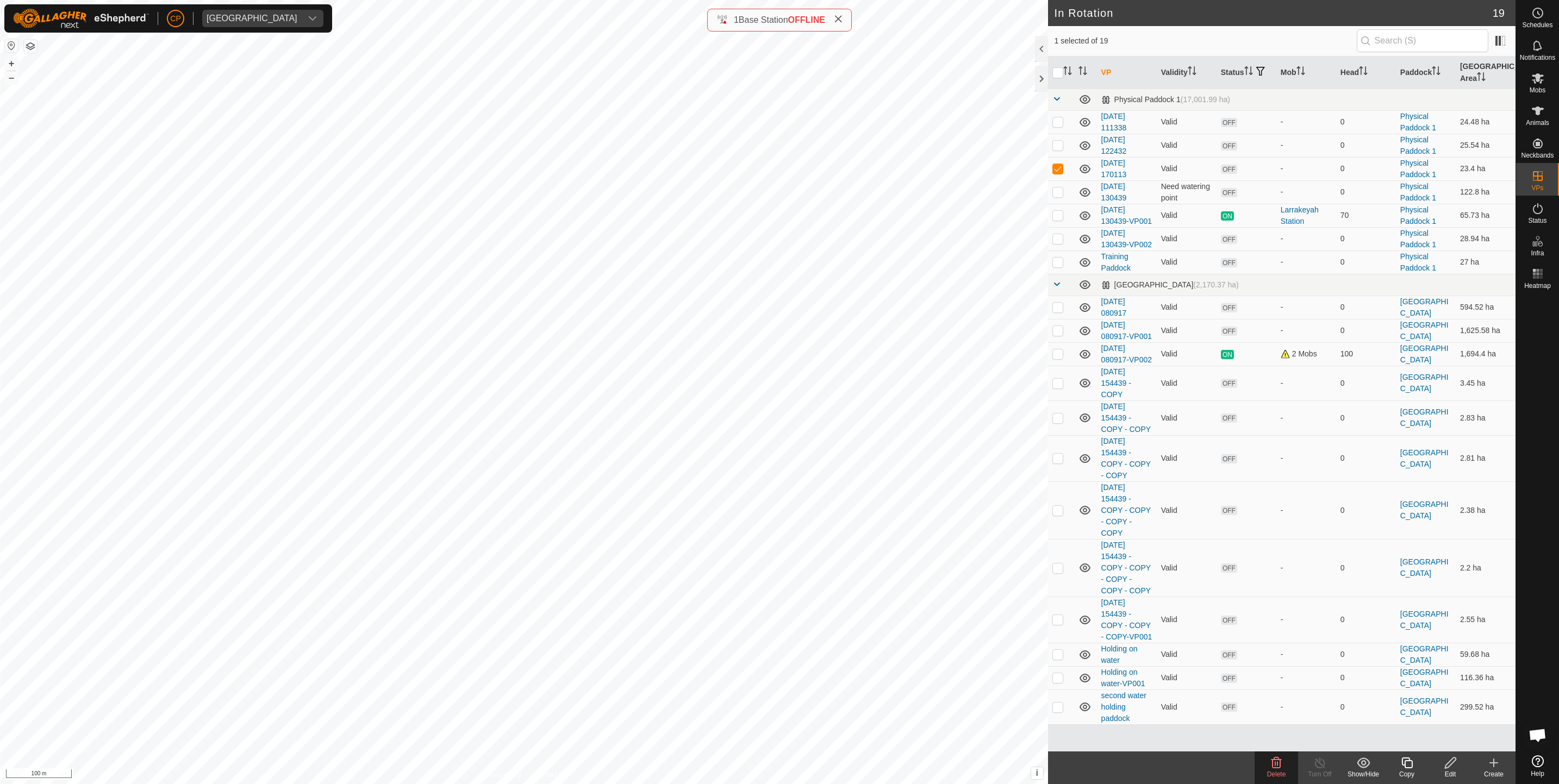
click at [1269, 763] on delete-svg-icon at bounding box center [1276, 763] width 44 height 13
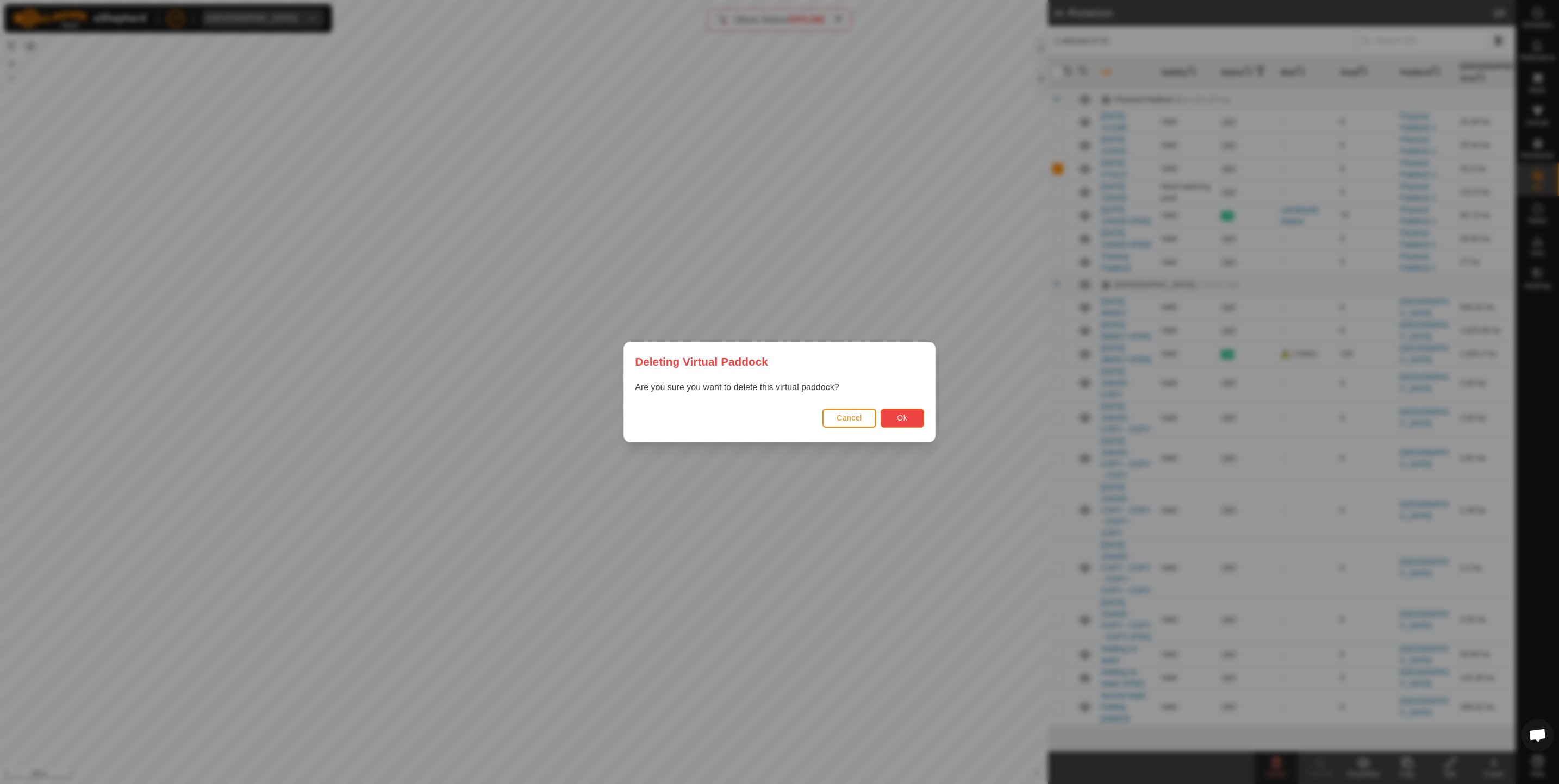
click at [894, 417] on button "Ok" at bounding box center [902, 417] width 44 height 19
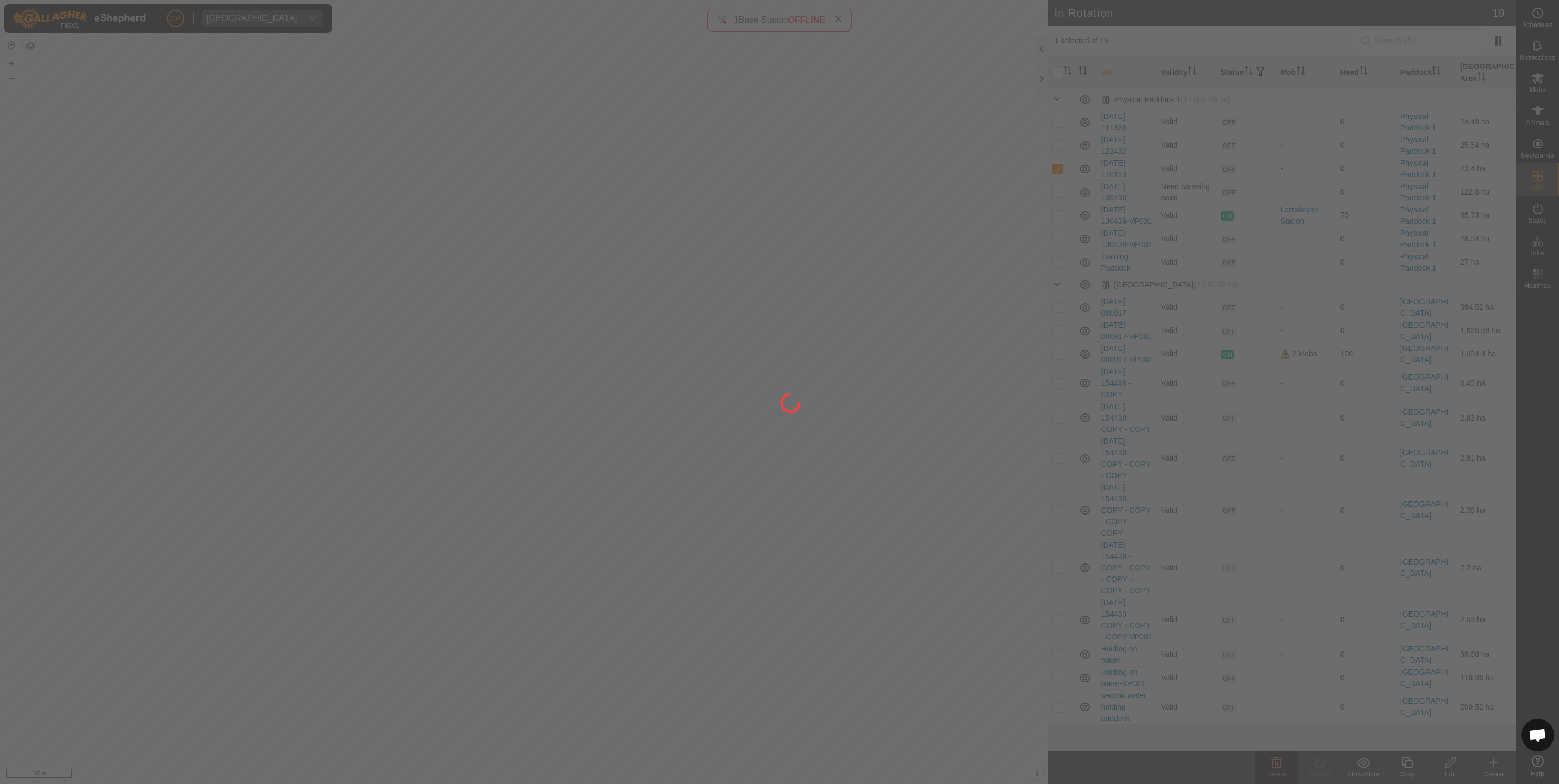
checkbox input "false"
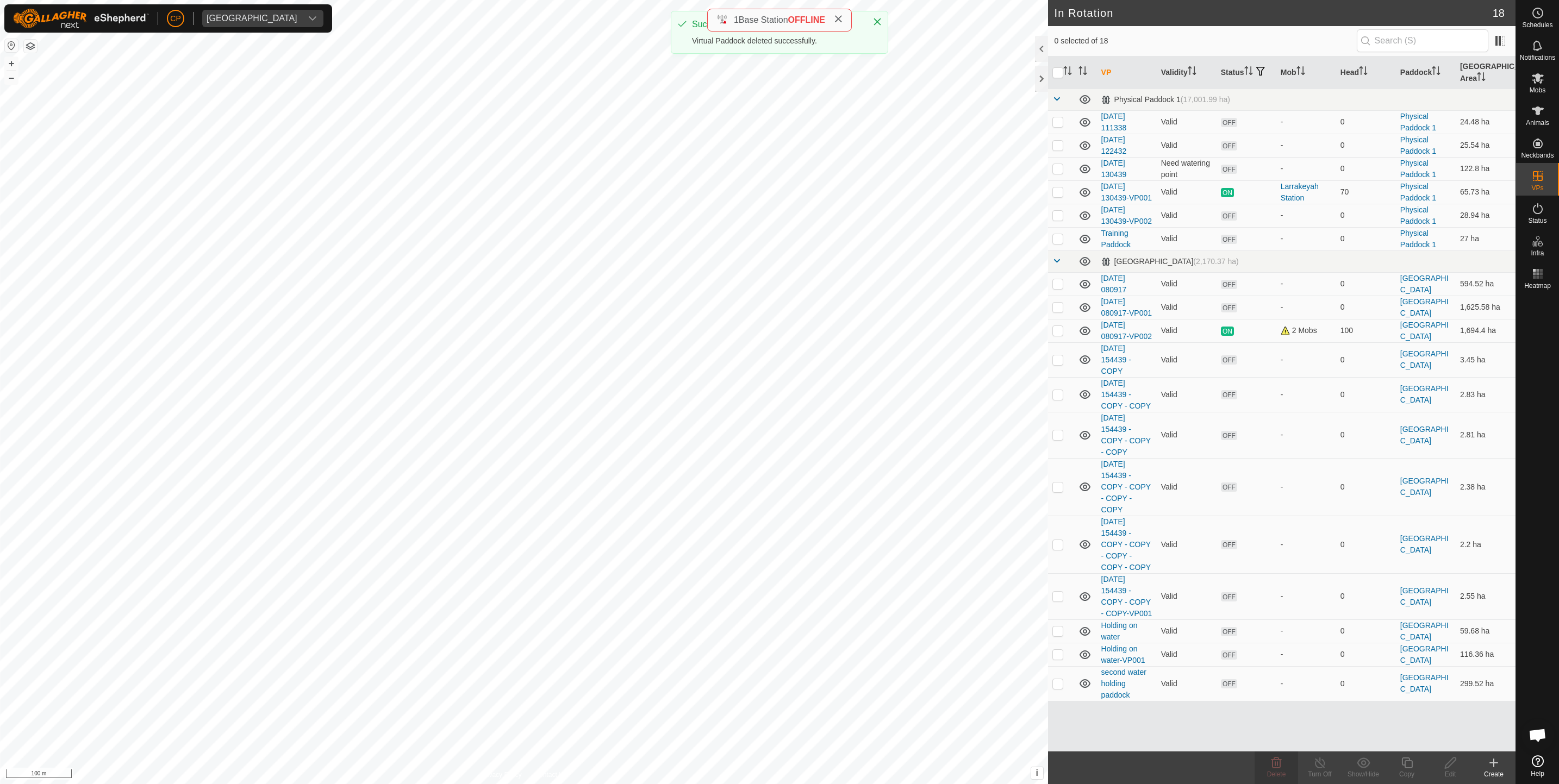
checkbox input "true"
click at [1289, 774] on div "Delete" at bounding box center [1276, 774] width 44 height 10
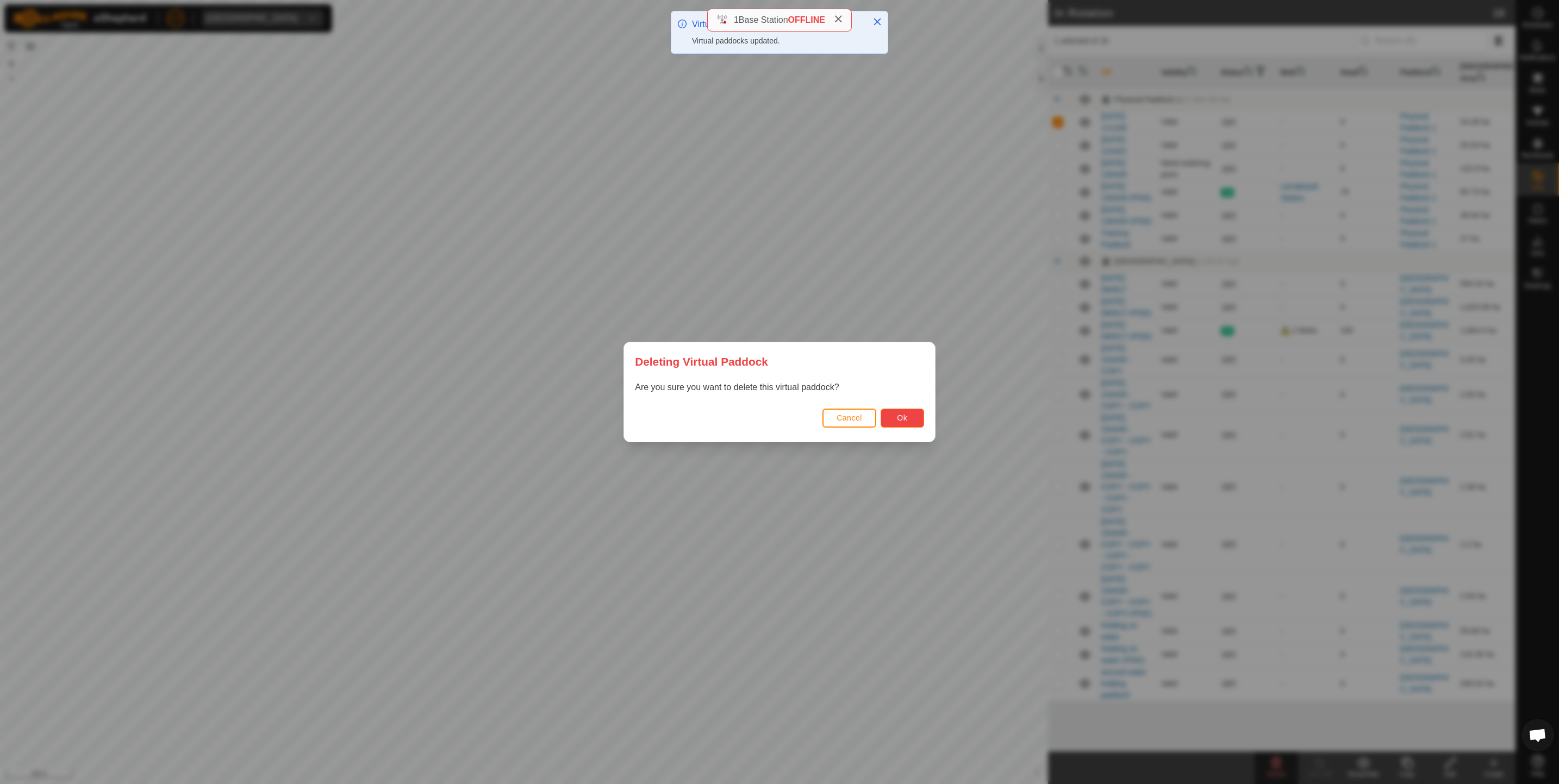
click at [899, 416] on span "Ok" at bounding box center [902, 418] width 10 height 8
checkbox input "false"
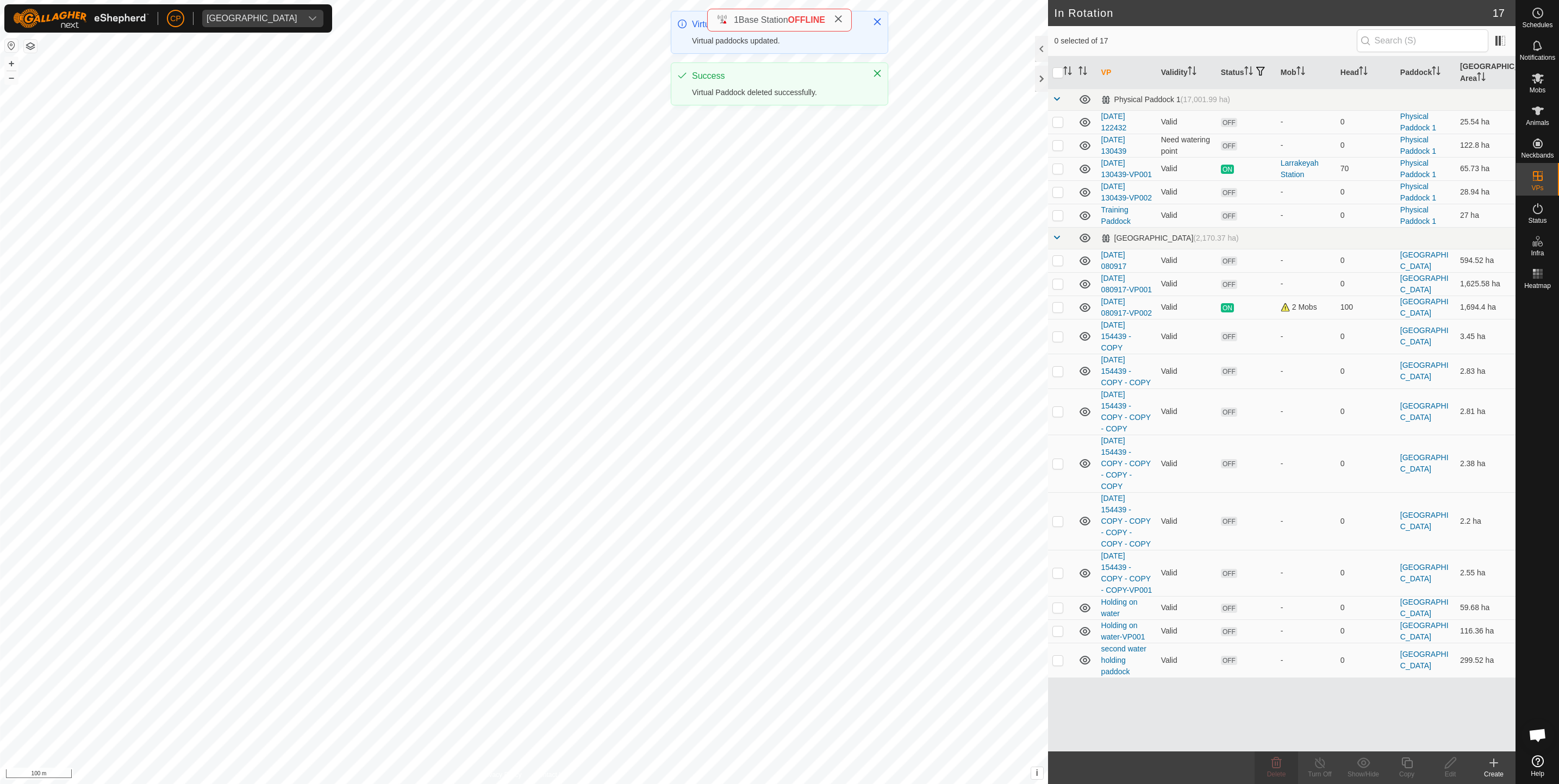
checkbox input "true"
checkbox input "false"
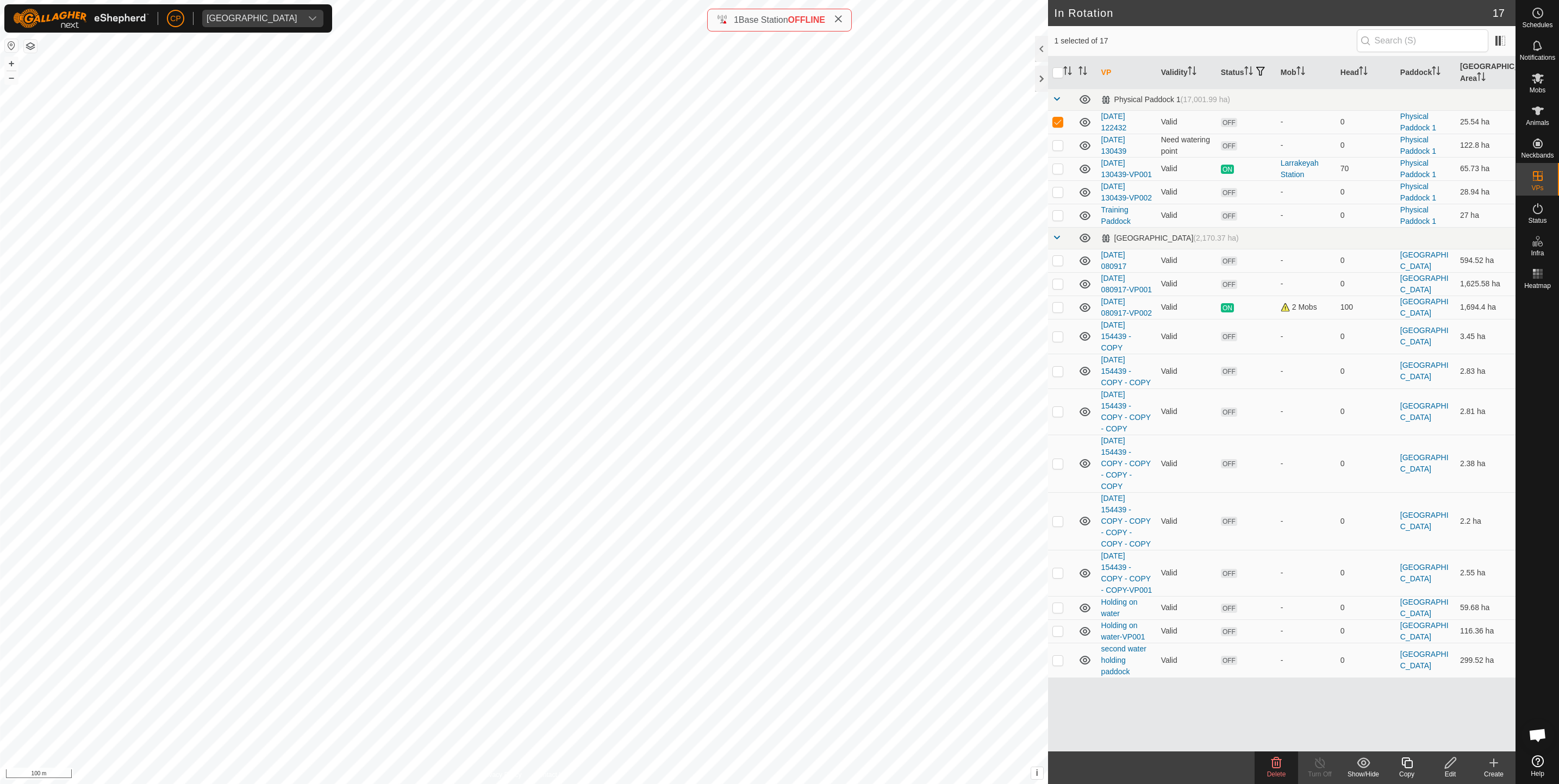
click at [1277, 765] on icon at bounding box center [1276, 763] width 13 height 13
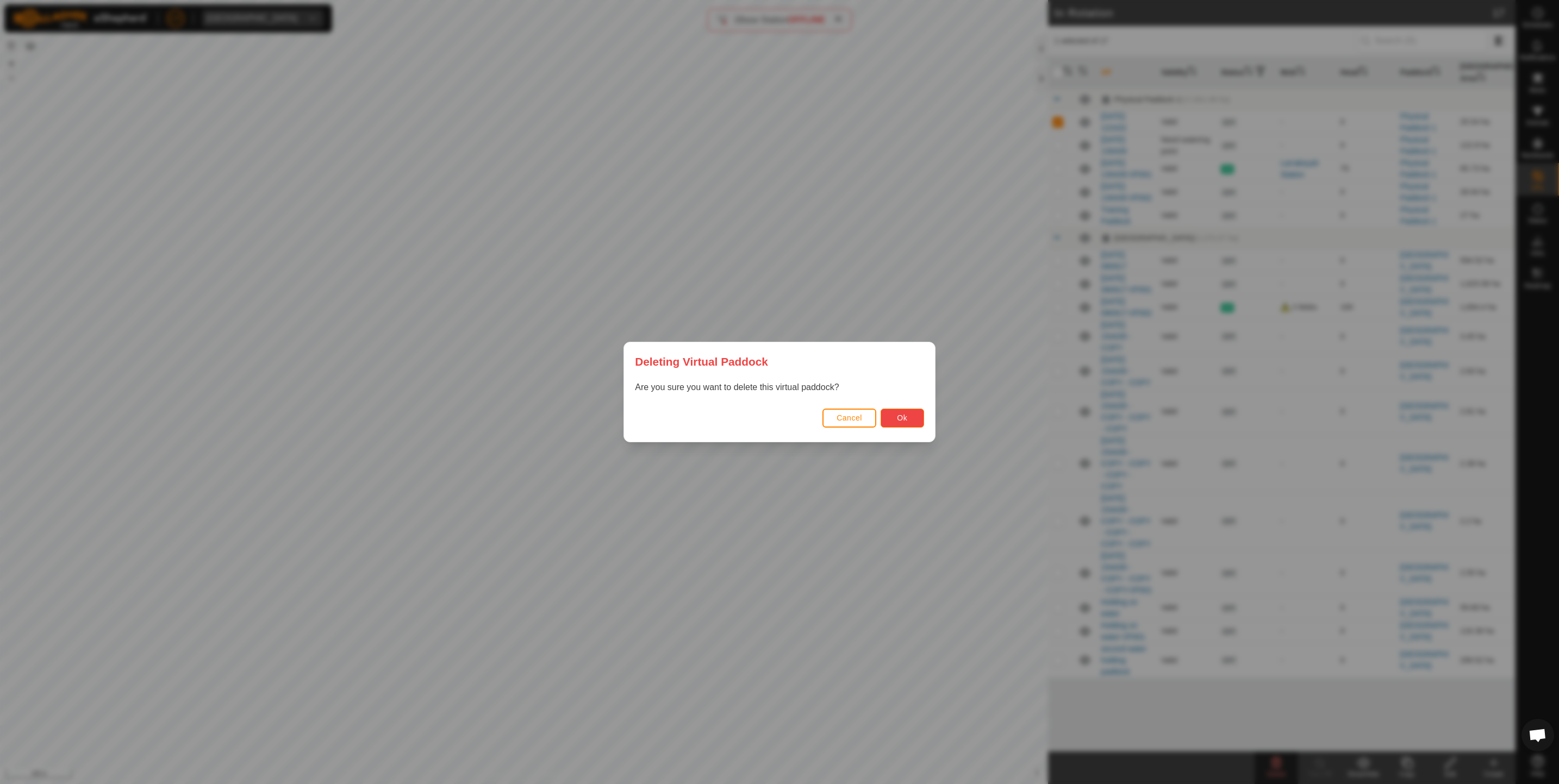
click at [909, 419] on button "Ok" at bounding box center [902, 417] width 44 height 19
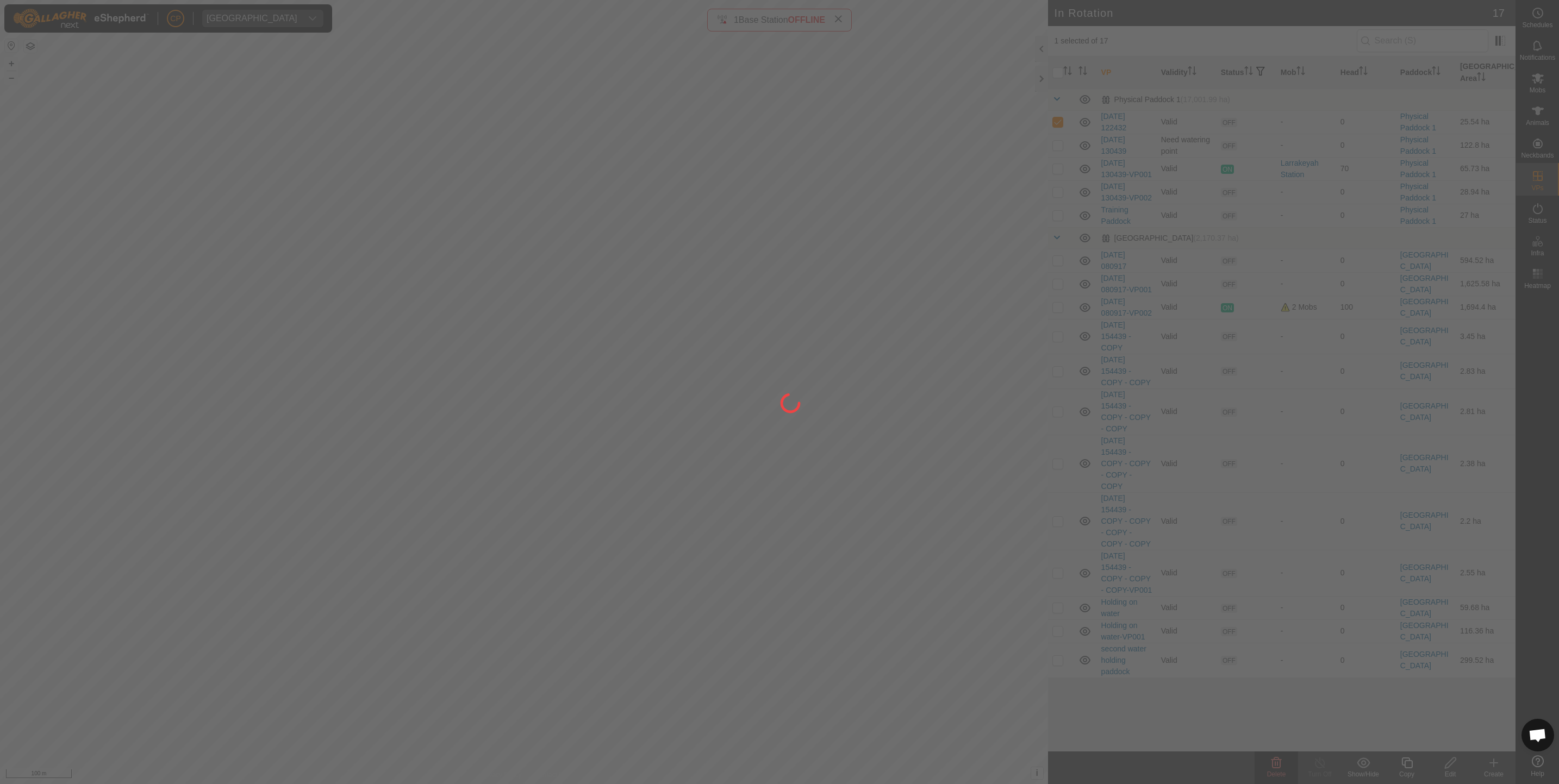
checkbox input "false"
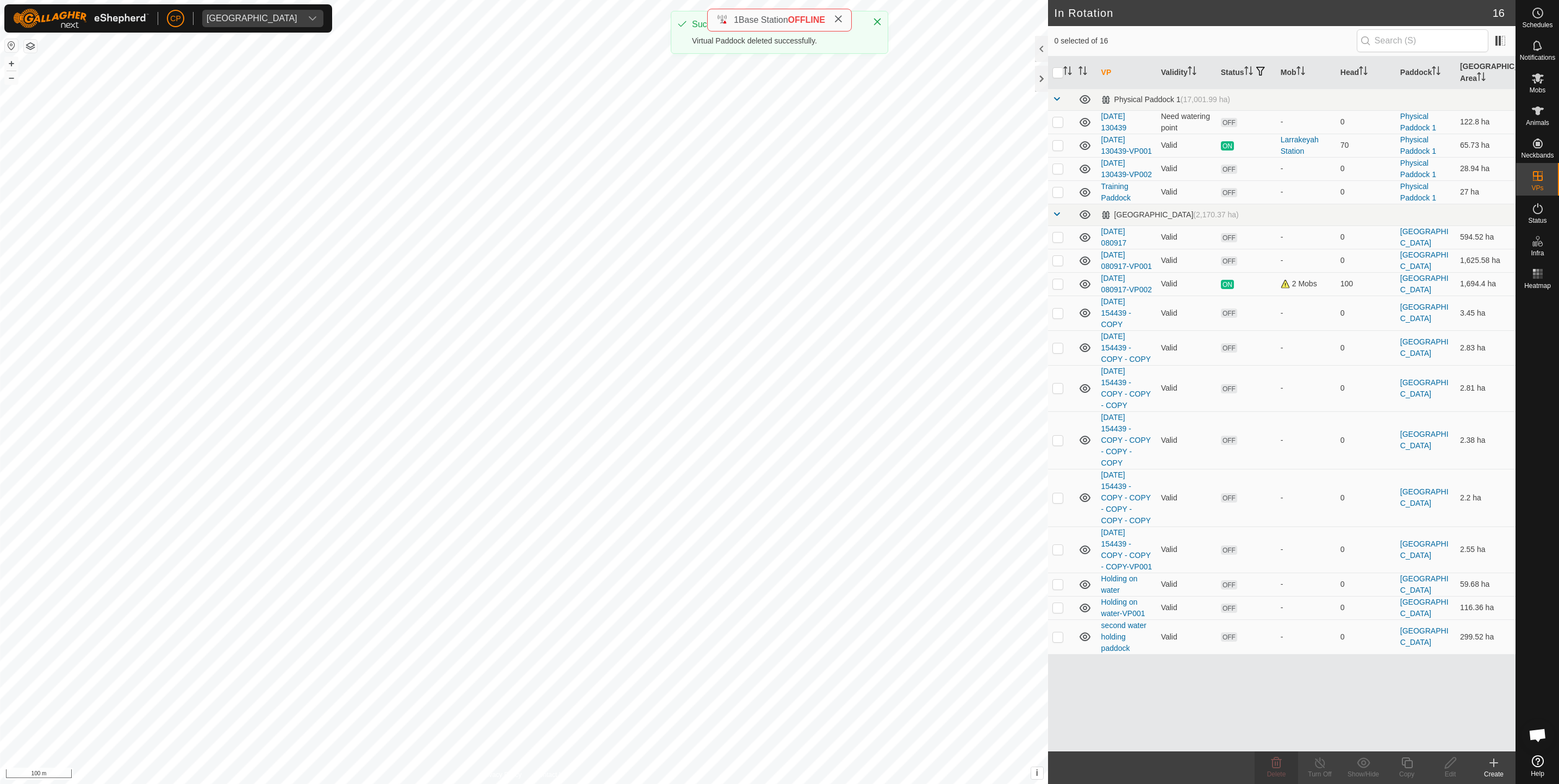
checkbox input "true"
checkbox input "false"
checkbox input "true"
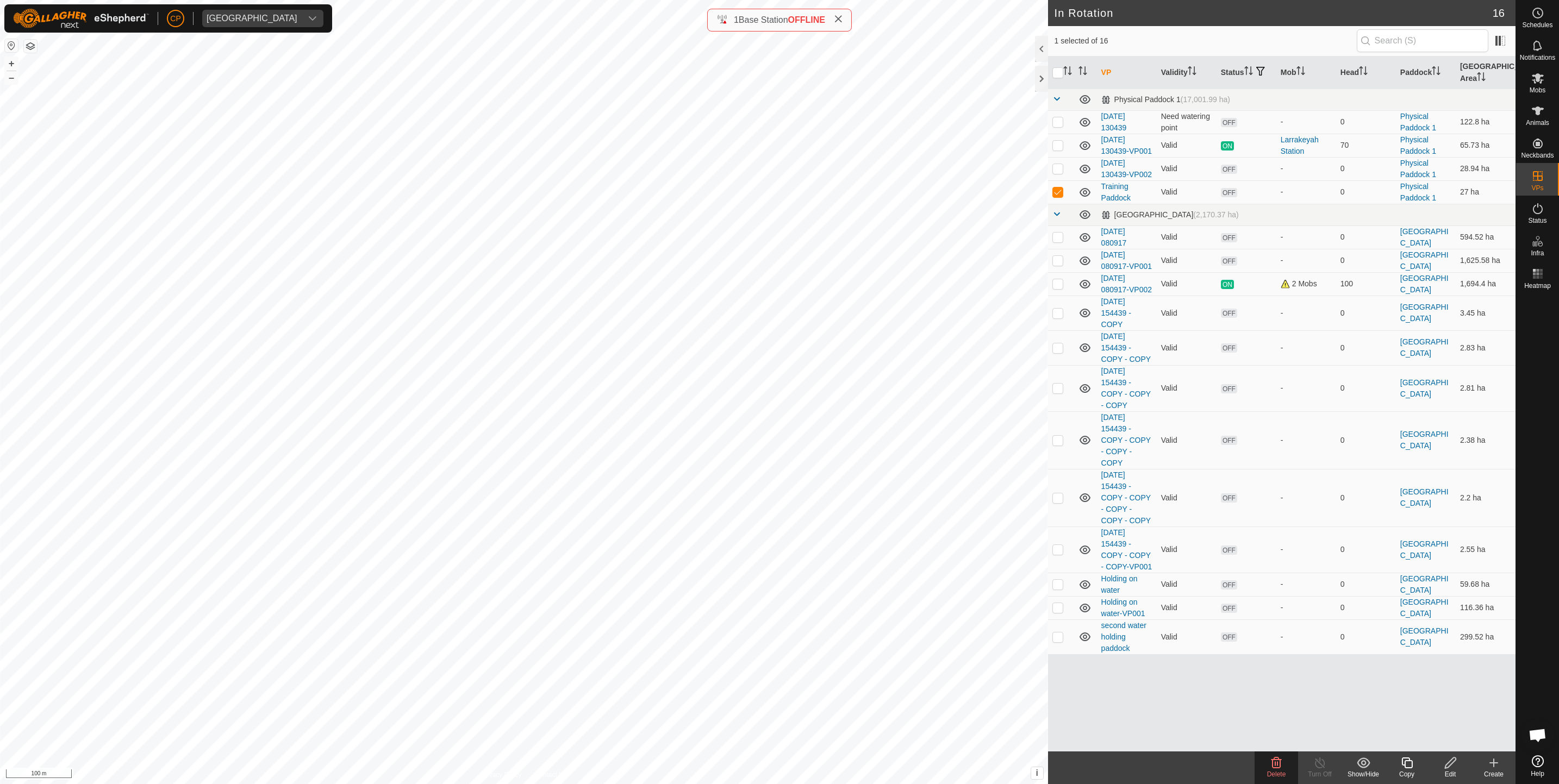
checkbox input "false"
checkbox input "true"
click at [1273, 763] on icon at bounding box center [1276, 763] width 10 height 11
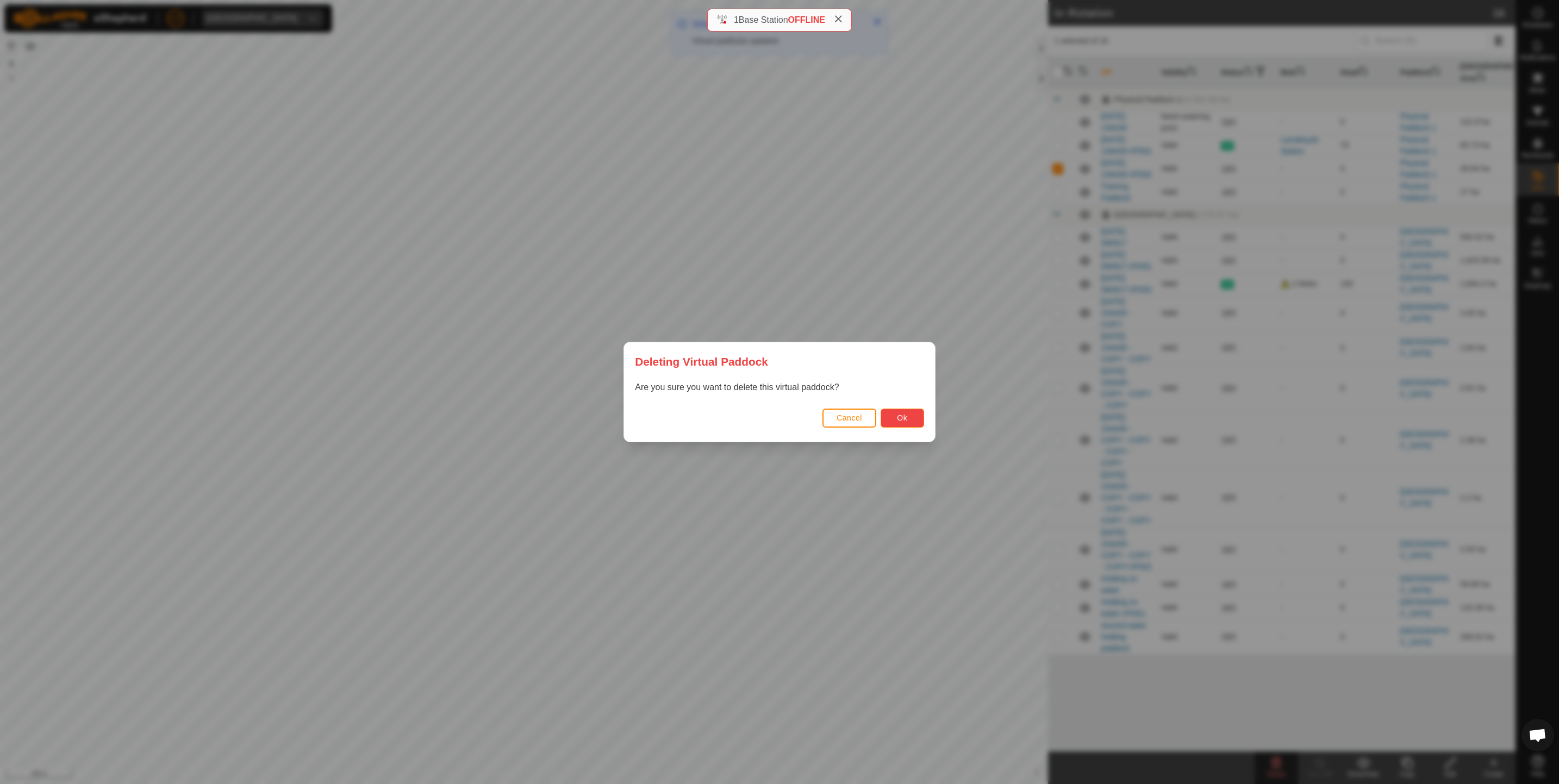
click at [913, 417] on button "Ok" at bounding box center [902, 417] width 44 height 19
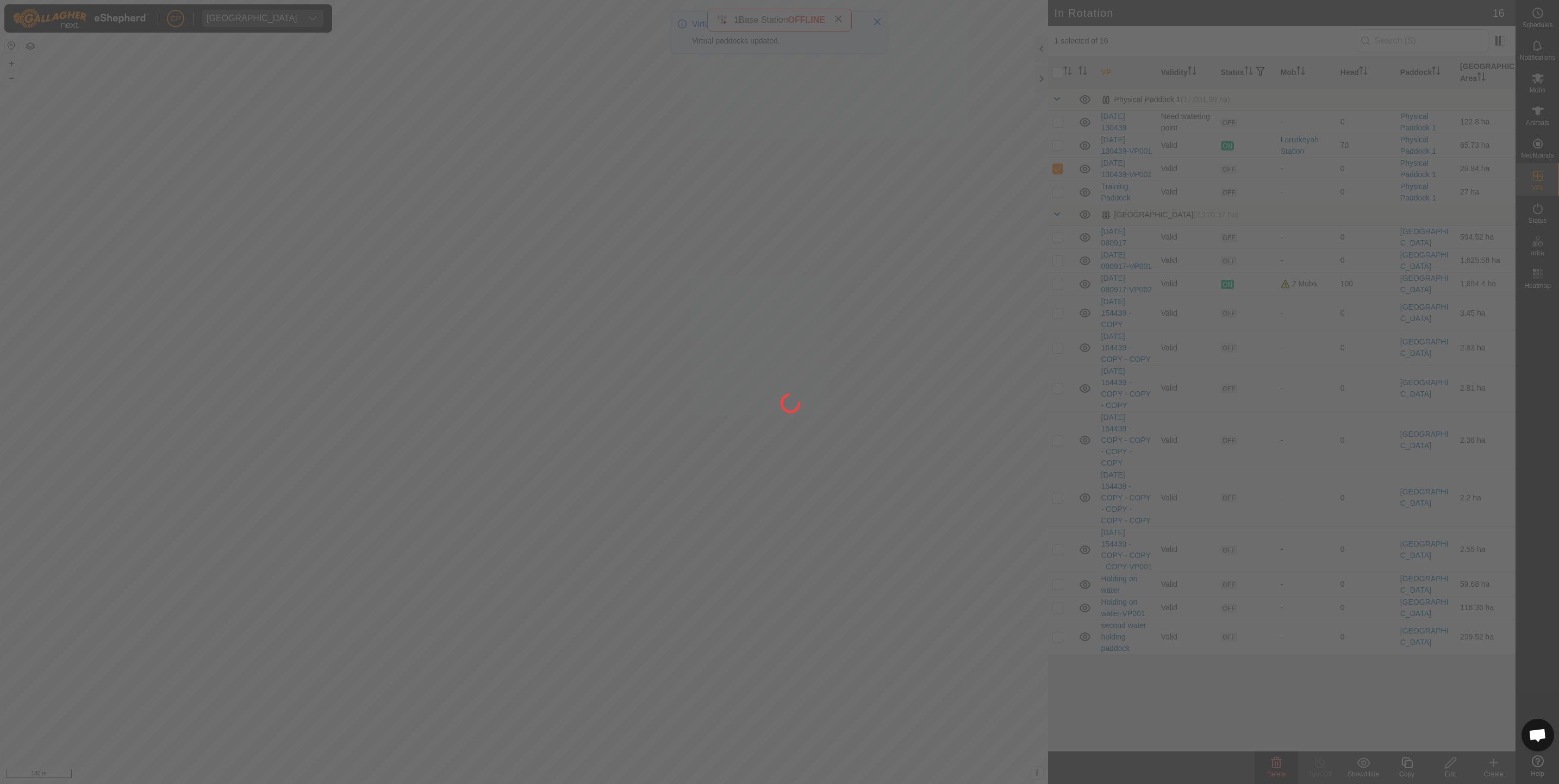
checkbox input "false"
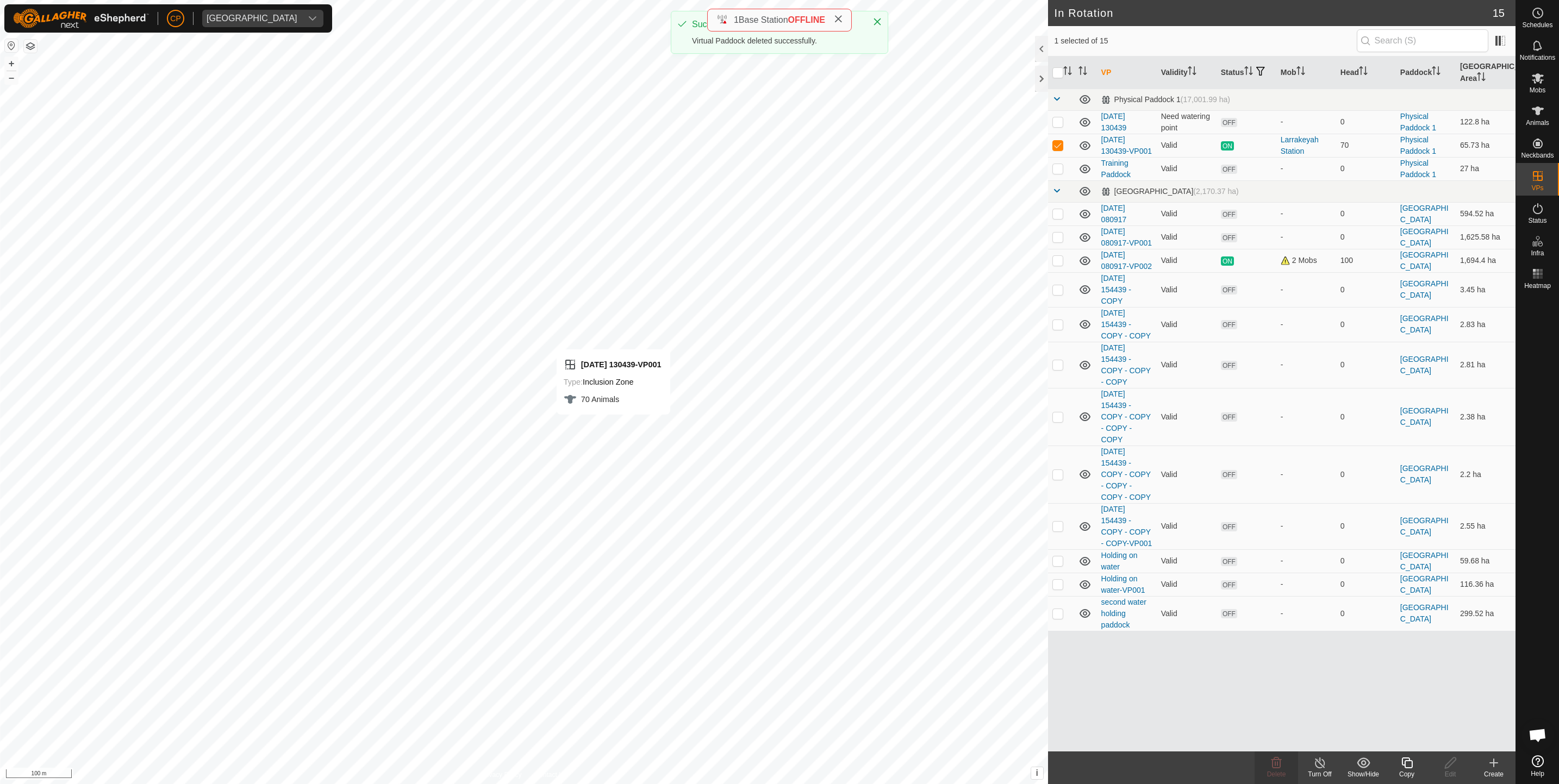
checkbox input "false"
checkbox input "true"
checkbox input "false"
checkbox input "true"
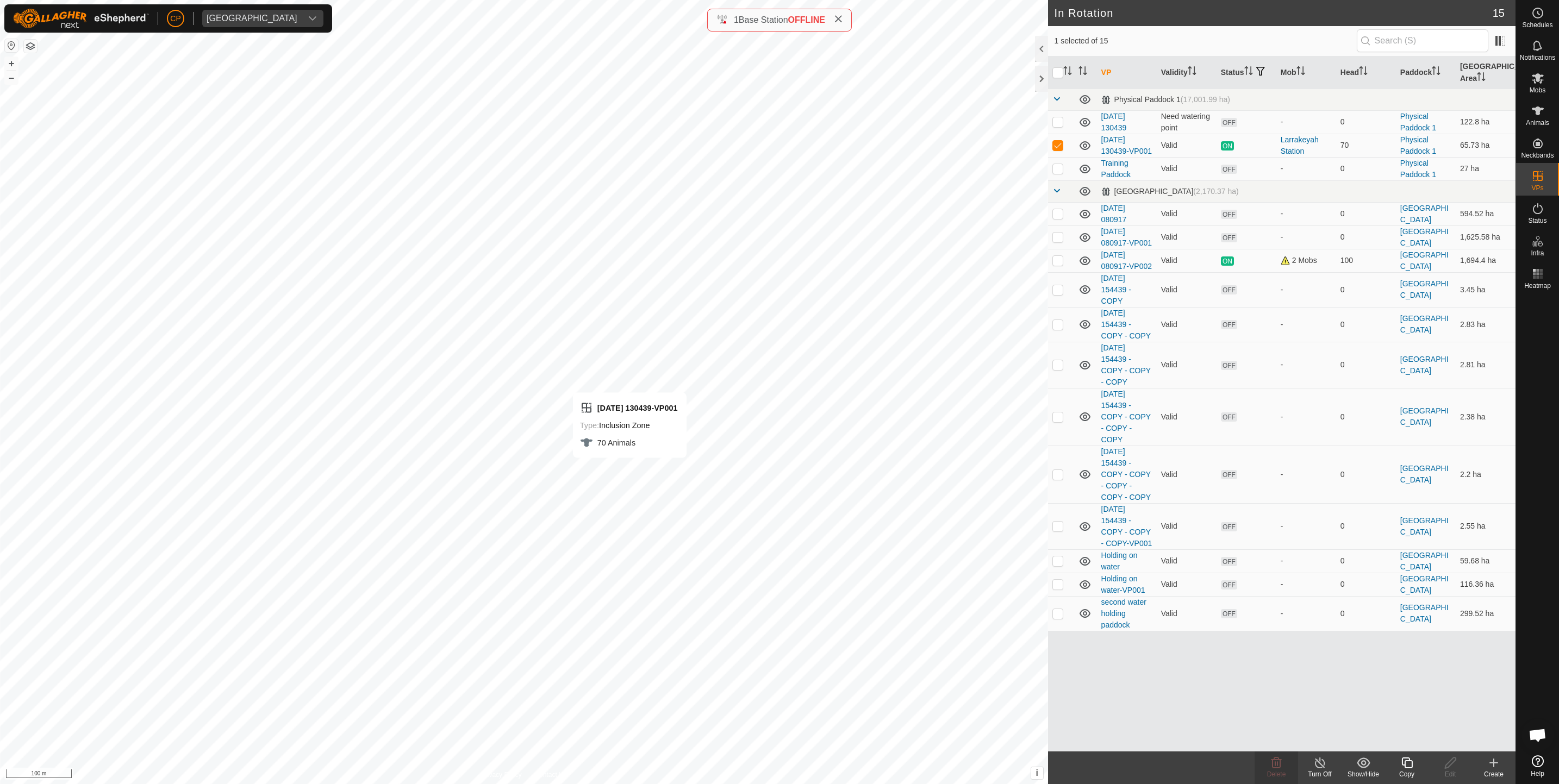
checkbox input "false"
click at [1278, 773] on span "Delete" at bounding box center [1276, 774] width 19 height 8
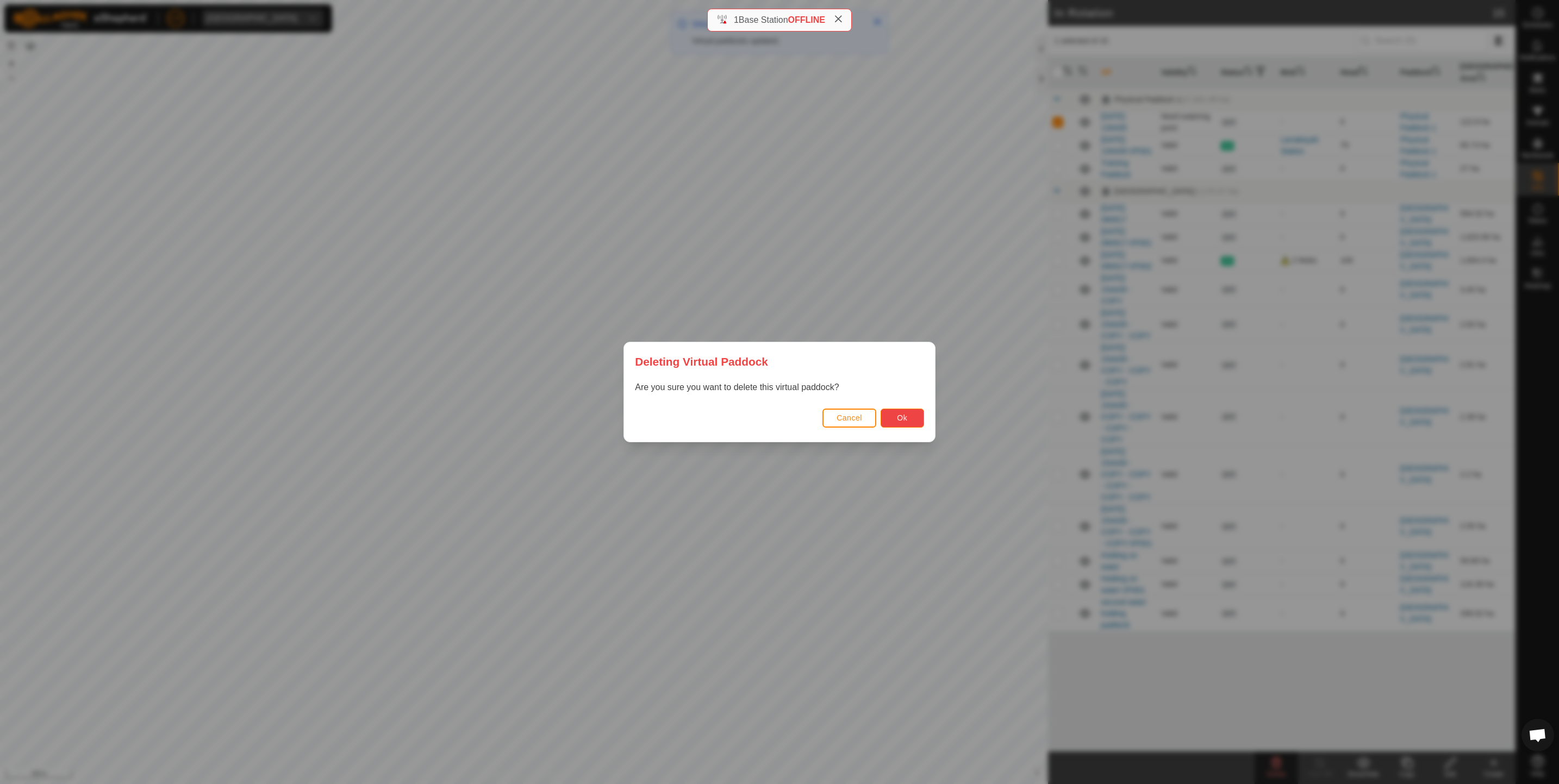
click at [905, 414] on span "Ok" at bounding box center [902, 418] width 10 height 8
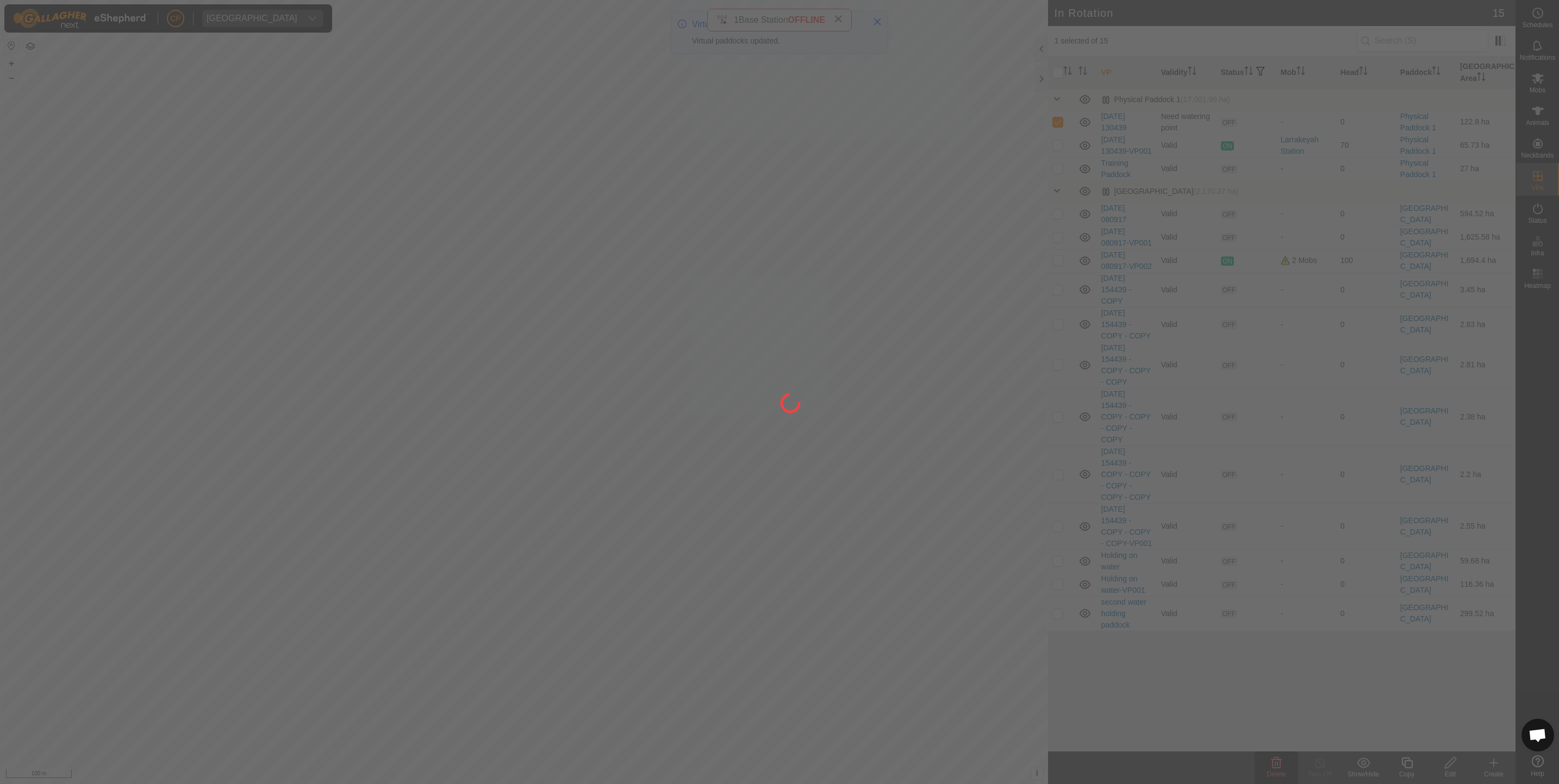
checkbox input "false"
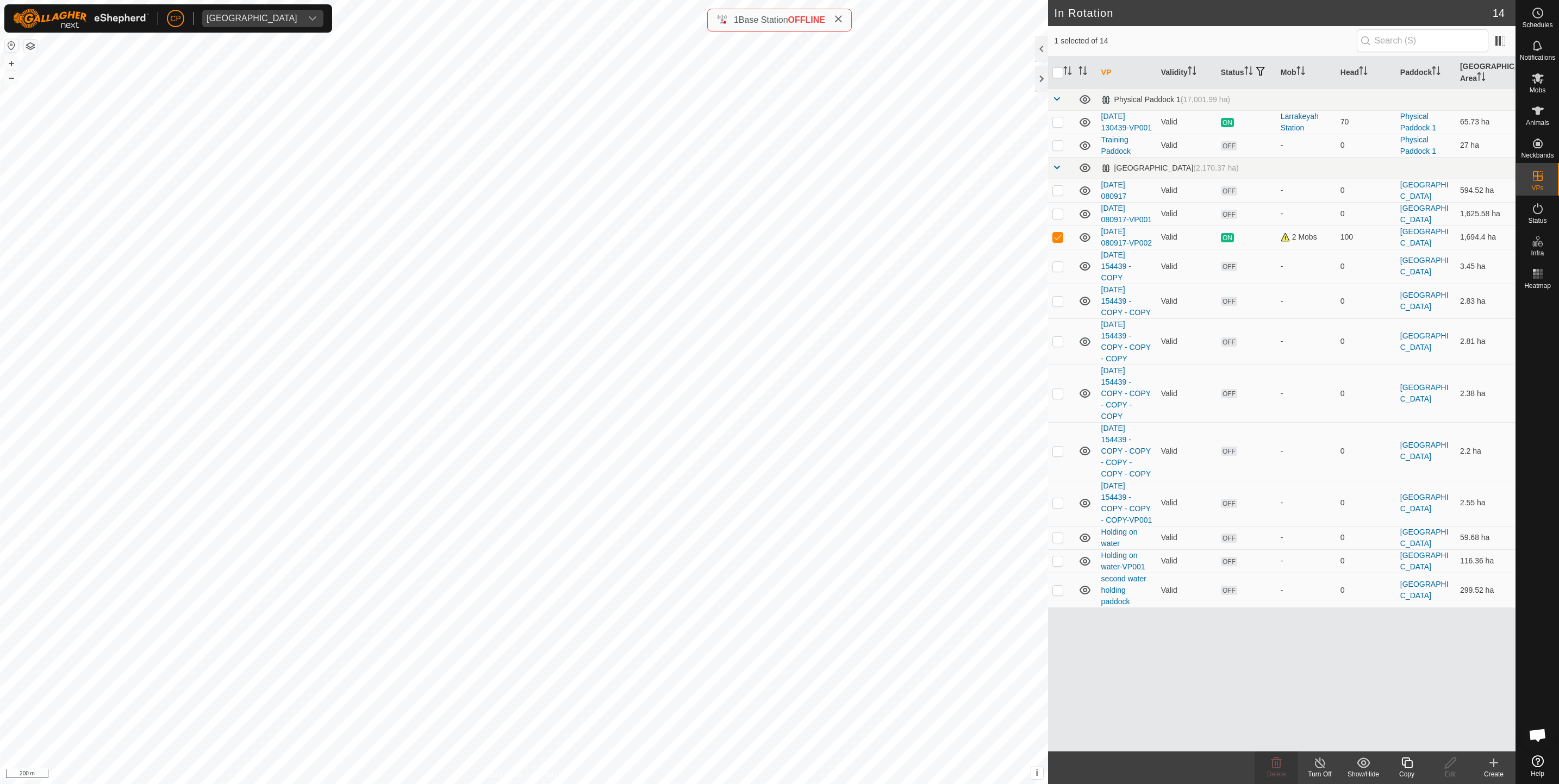
checkbox input "false"
click at [1277, 768] on icon at bounding box center [1276, 763] width 10 height 11
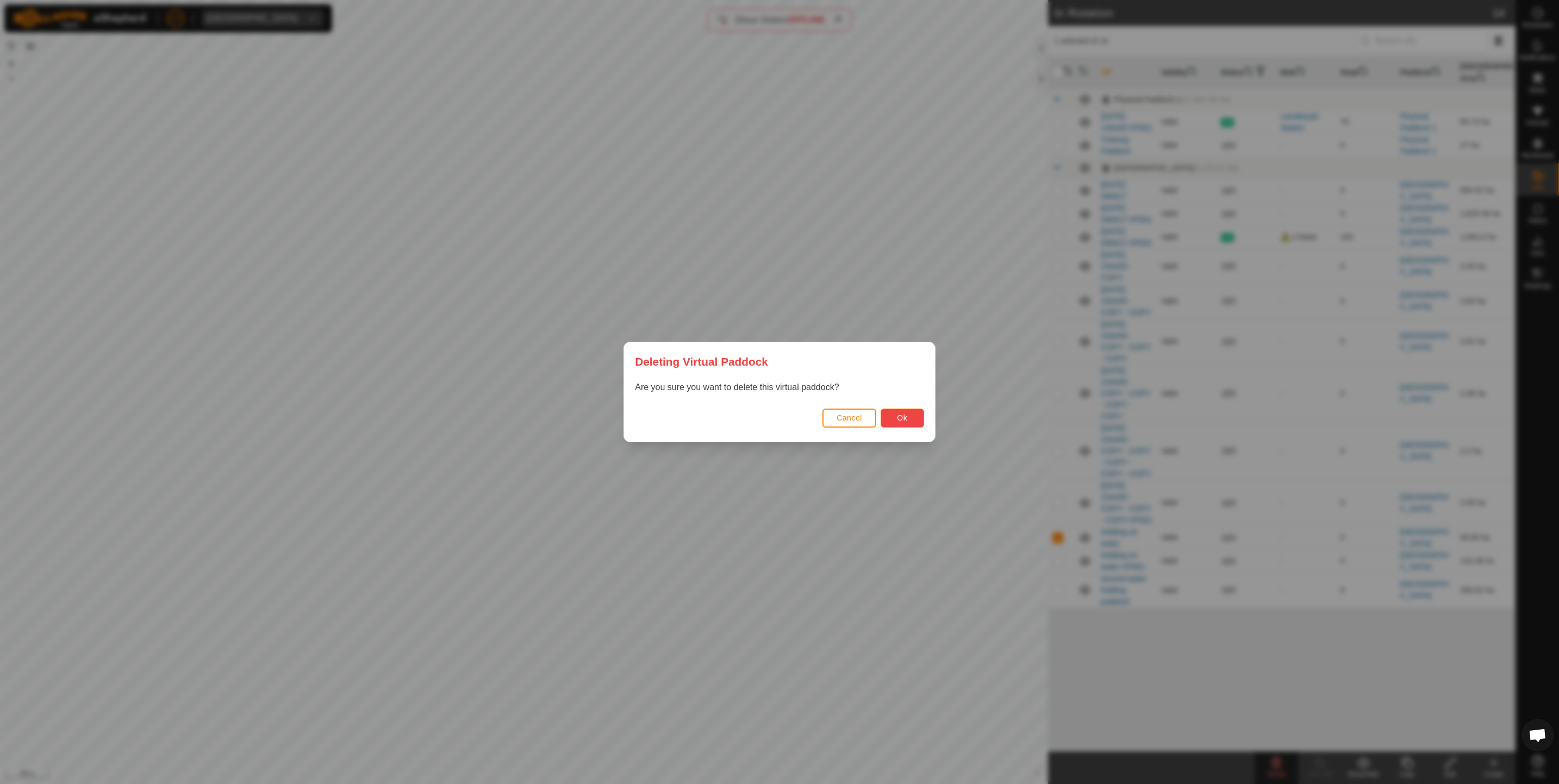
click at [902, 419] on span "Ok" at bounding box center [902, 418] width 10 height 8
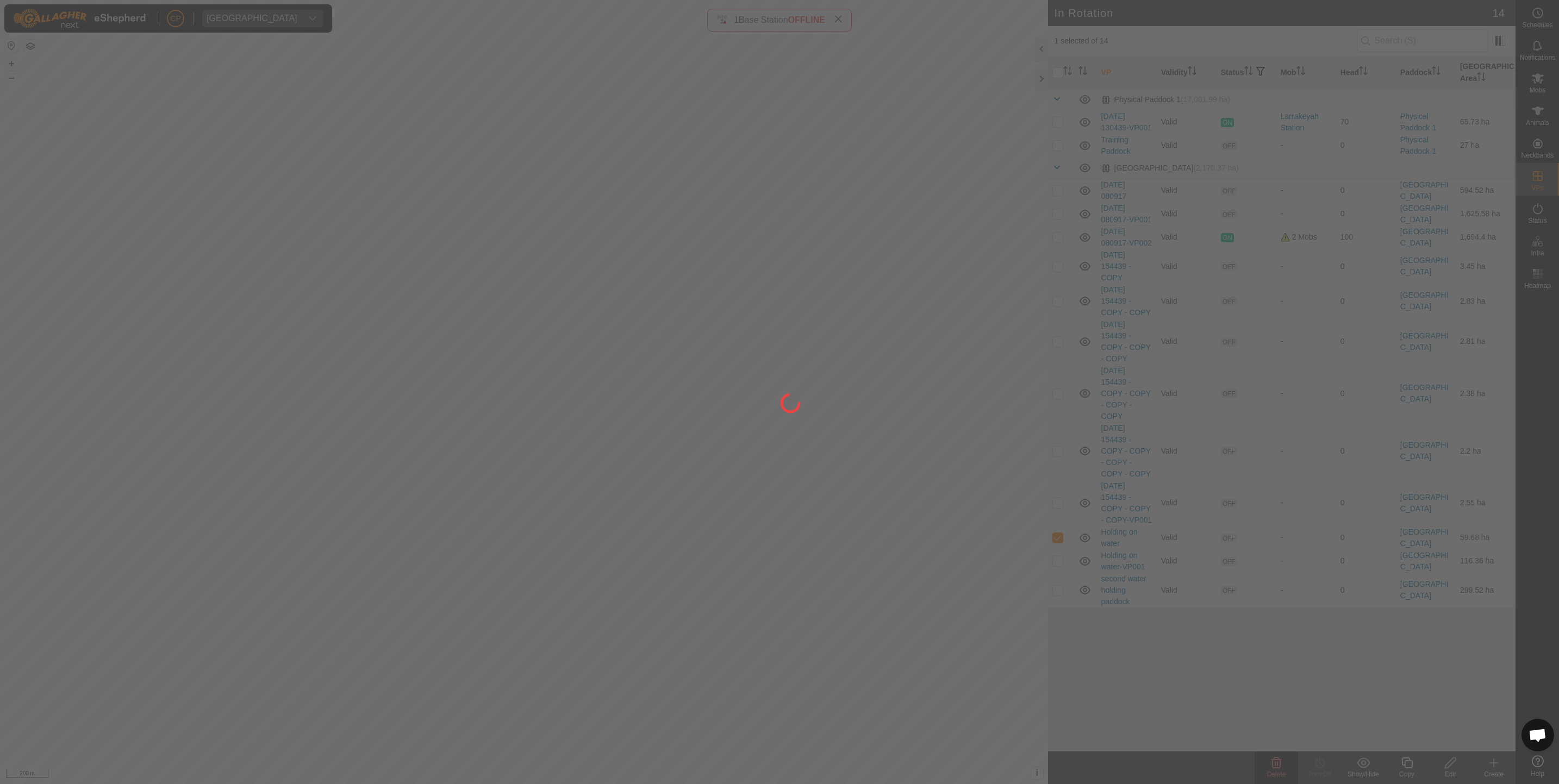
checkbox input "false"
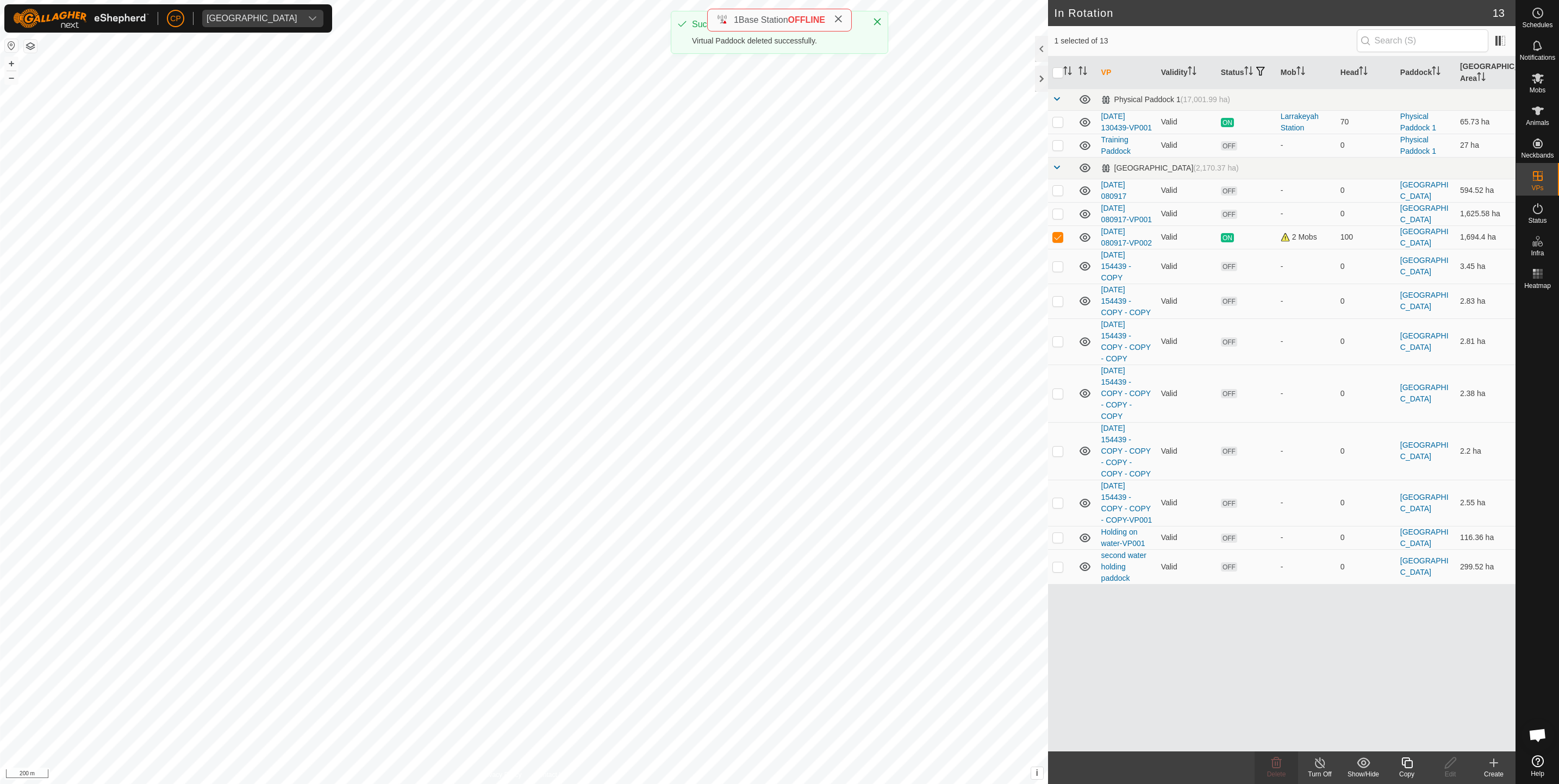
checkbox input "false"
click at [1272, 771] on span "Delete" at bounding box center [1276, 774] width 19 height 8
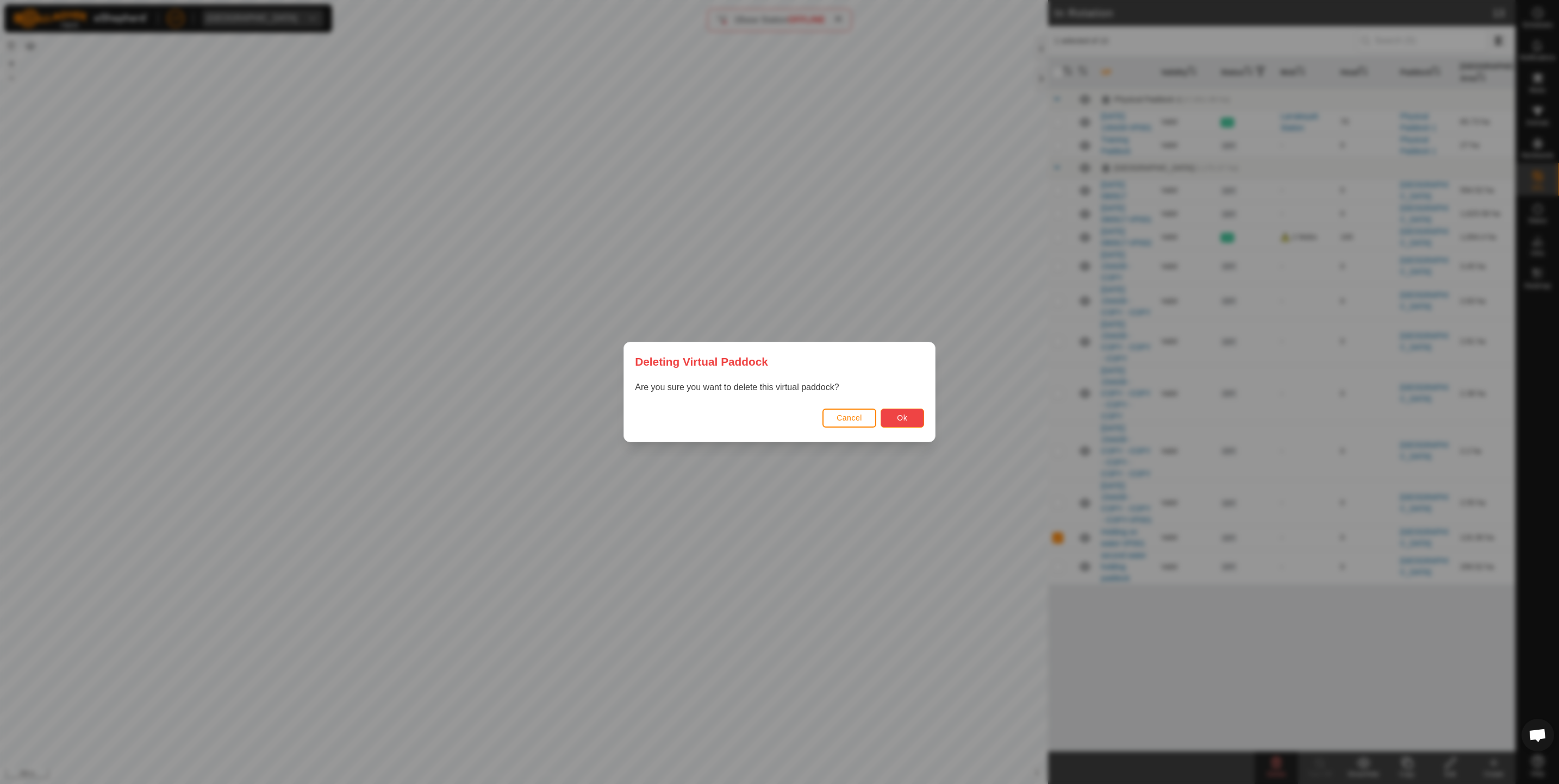
click at [902, 418] on span "Ok" at bounding box center [902, 418] width 10 height 8
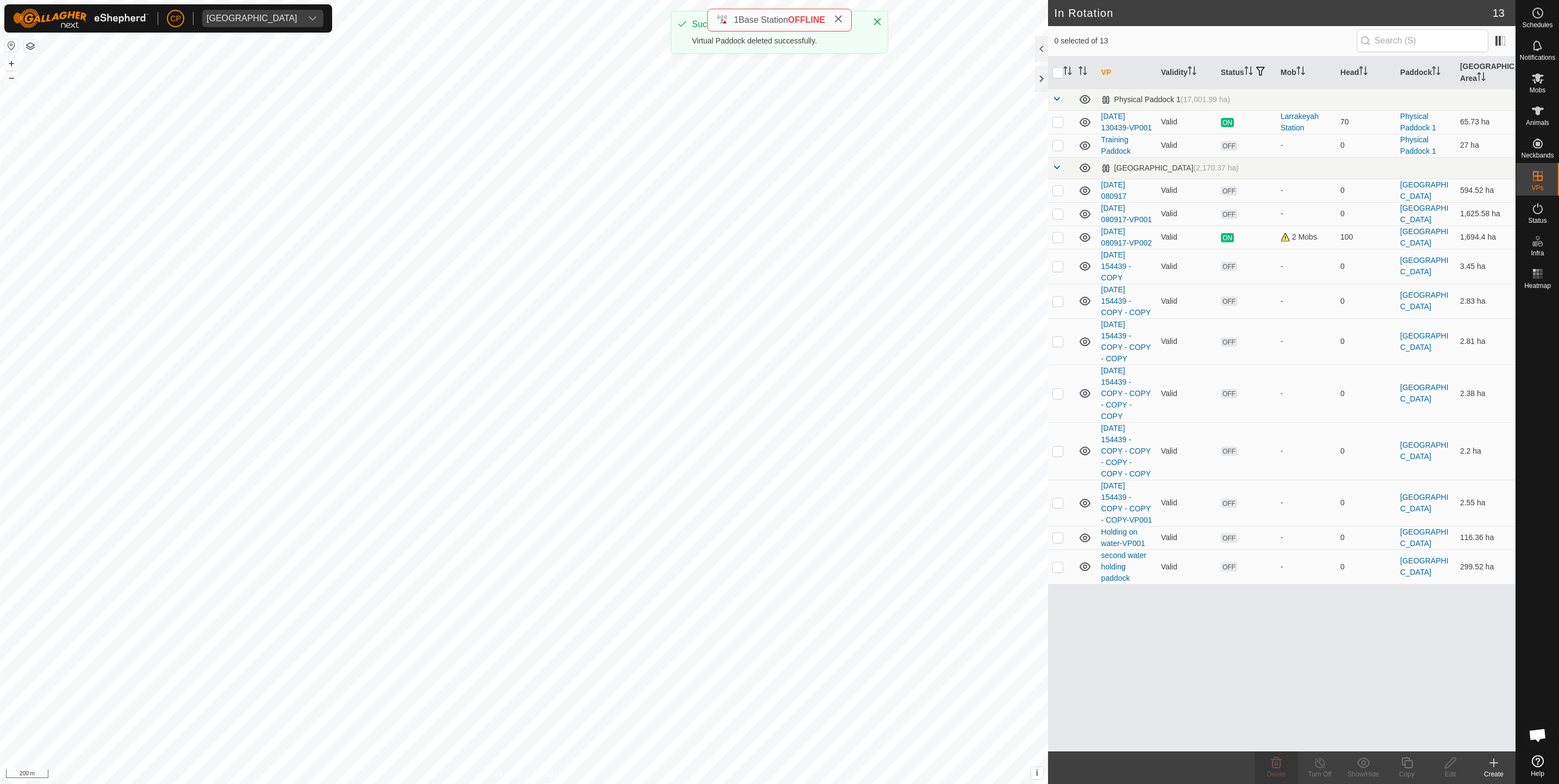
checkbox input "false"
click at [1284, 777] on span "Delete" at bounding box center [1276, 774] width 19 height 8
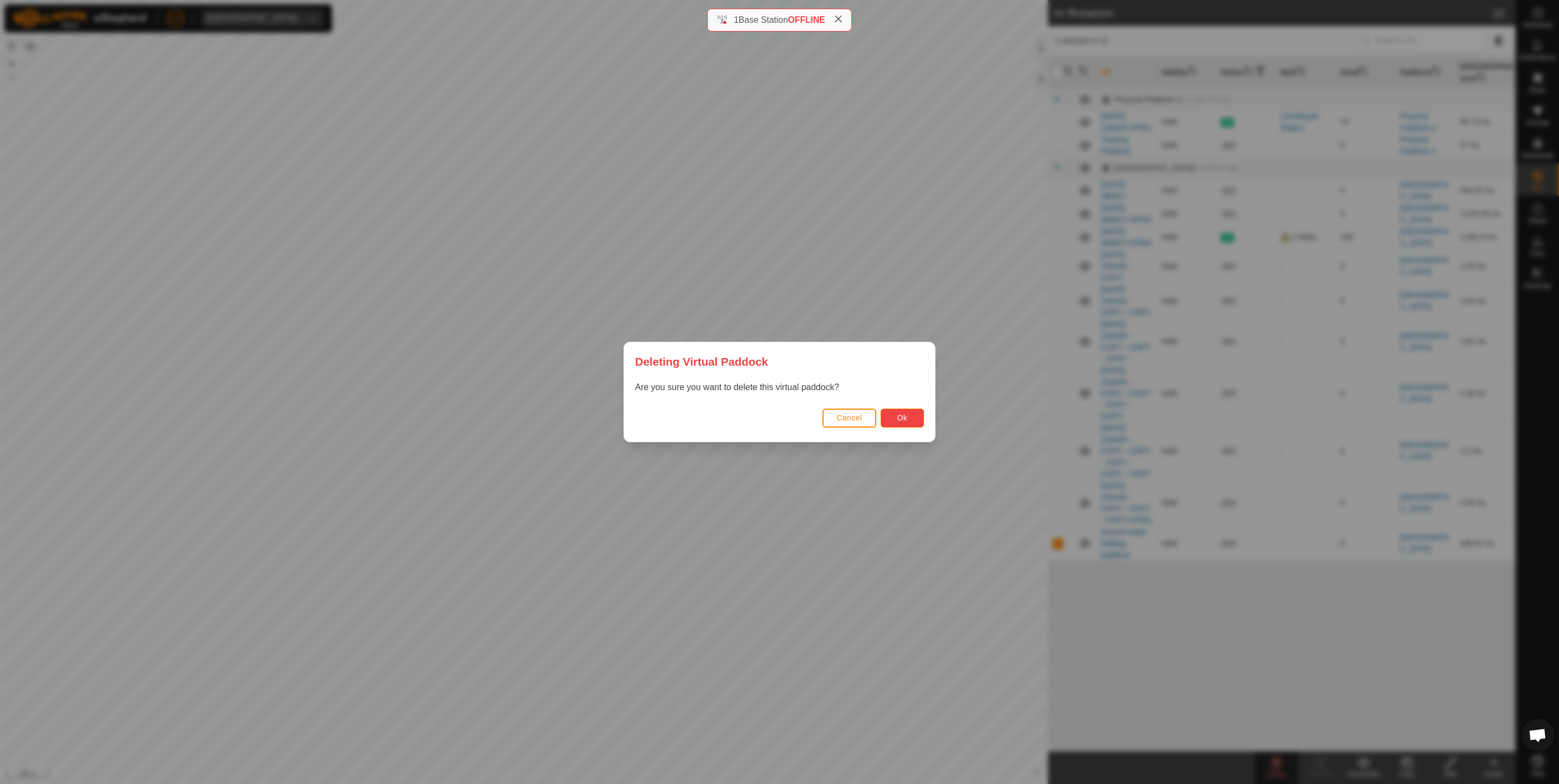
click at [901, 414] on span "Ok" at bounding box center [902, 418] width 10 height 8
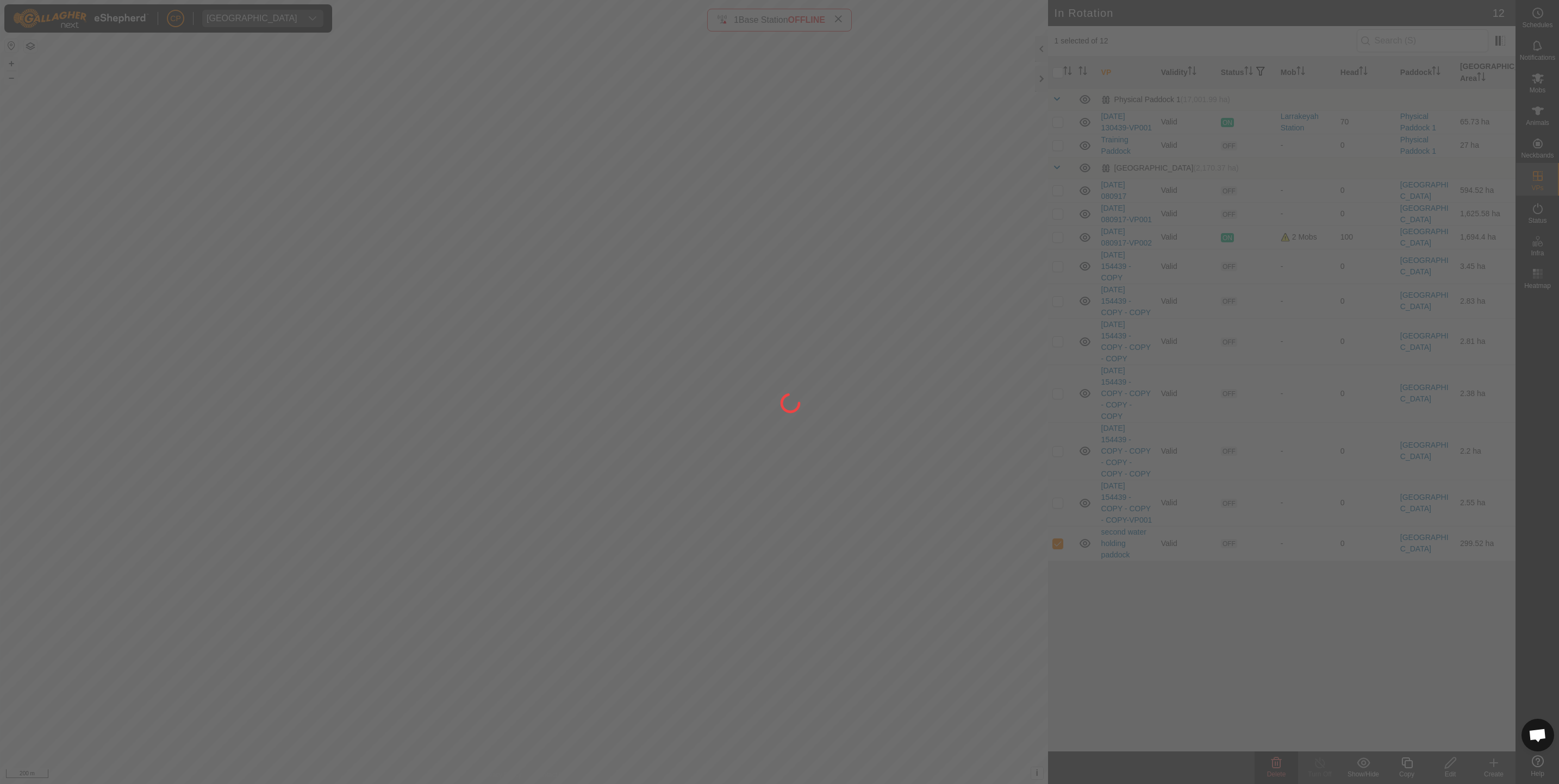
checkbox input "false"
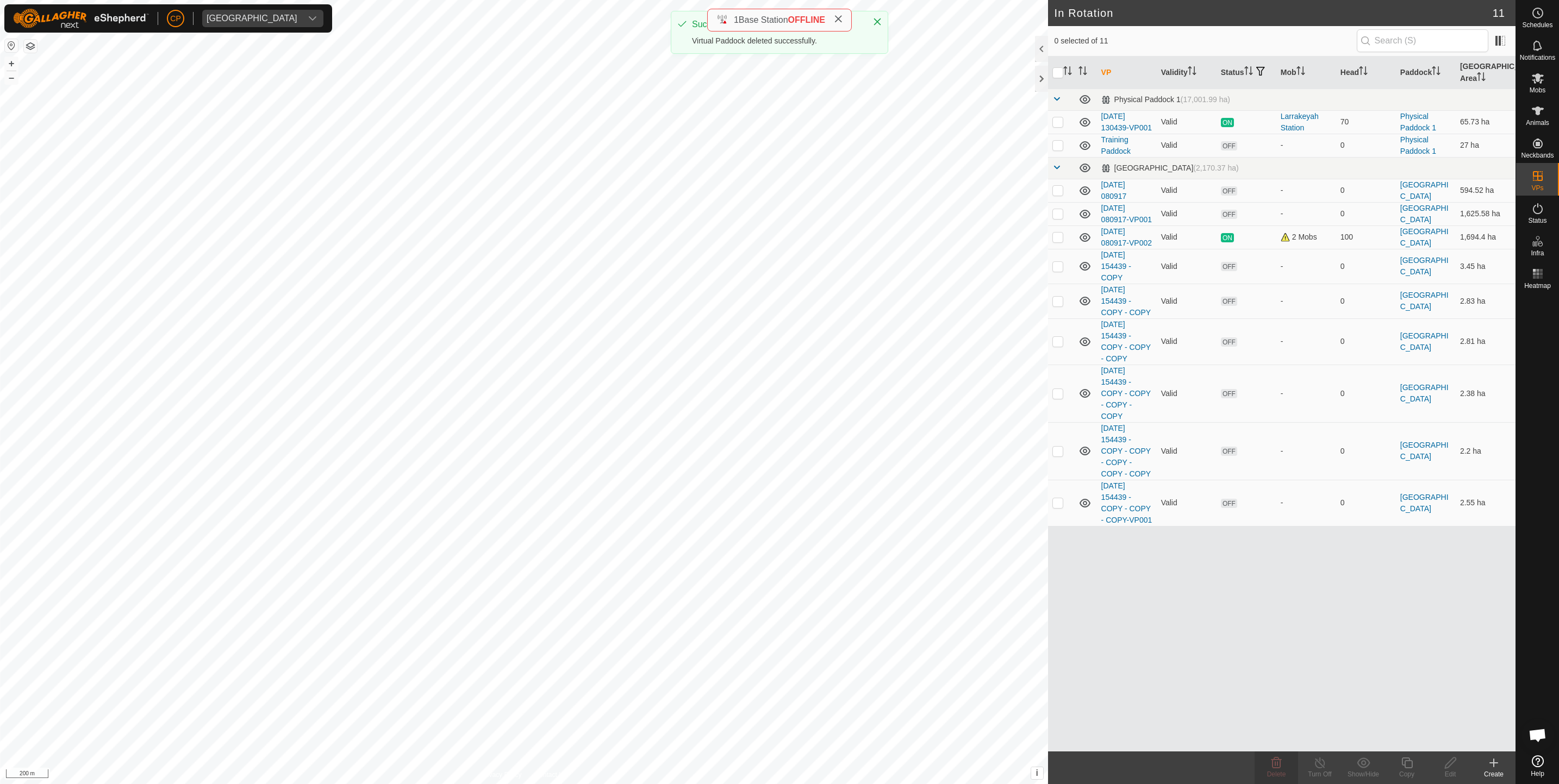
checkbox input "true"
checkbox input "false"
checkbox input "true"
checkbox input "false"
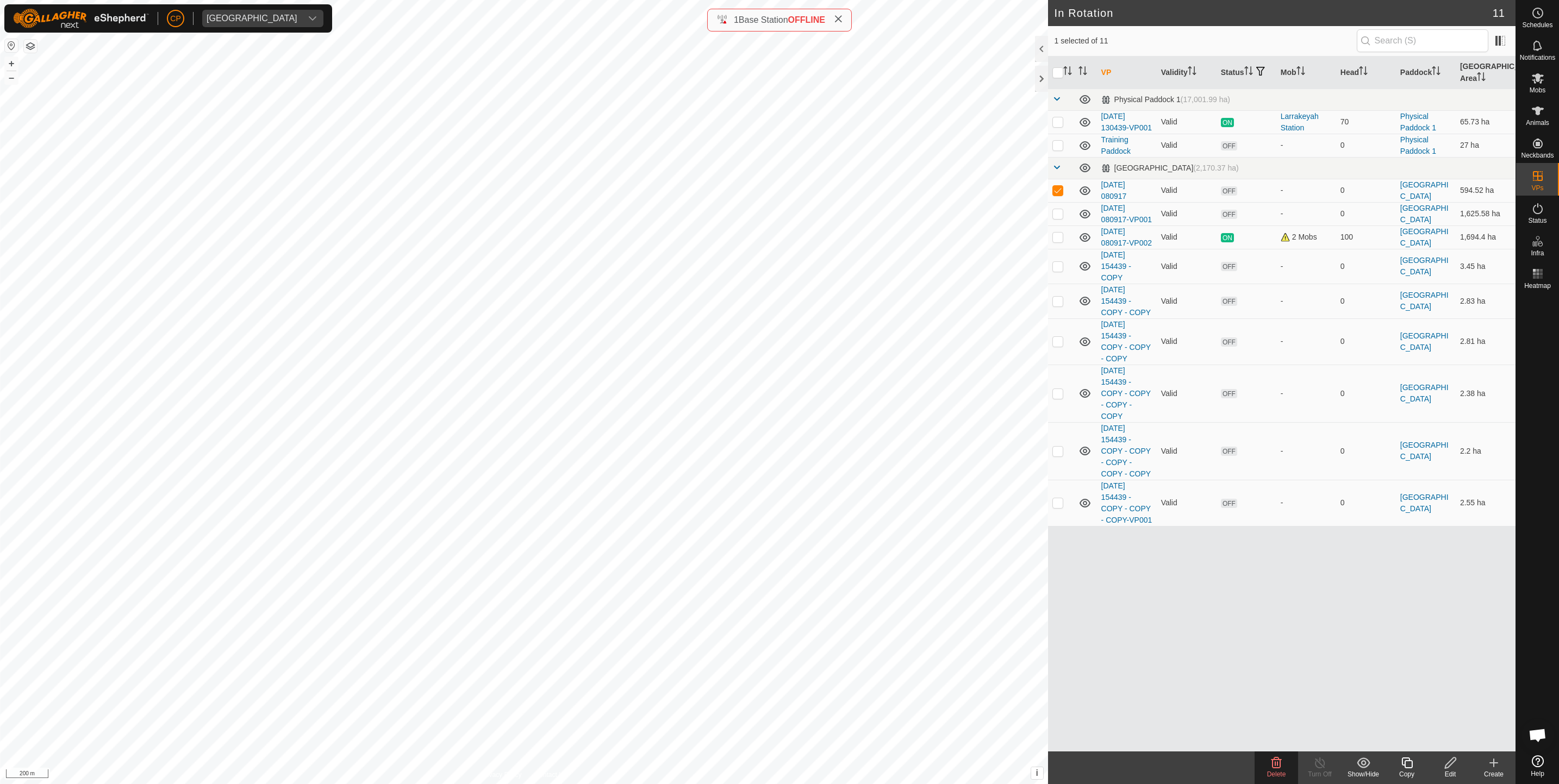
click at [1285, 775] on span "Delete" at bounding box center [1276, 774] width 19 height 8
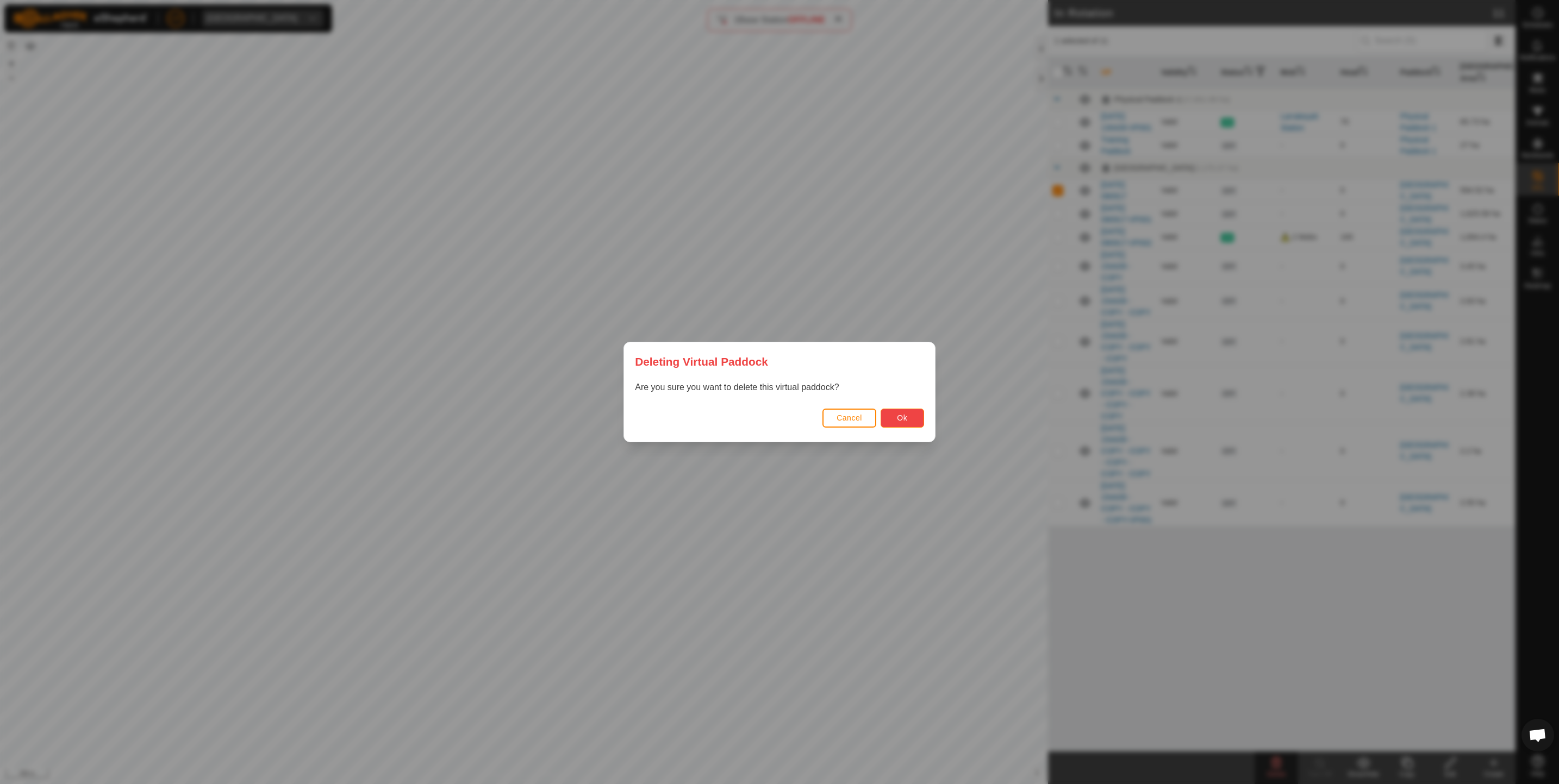
click at [910, 408] on button "Ok" at bounding box center [902, 417] width 44 height 19
checkbox input "false"
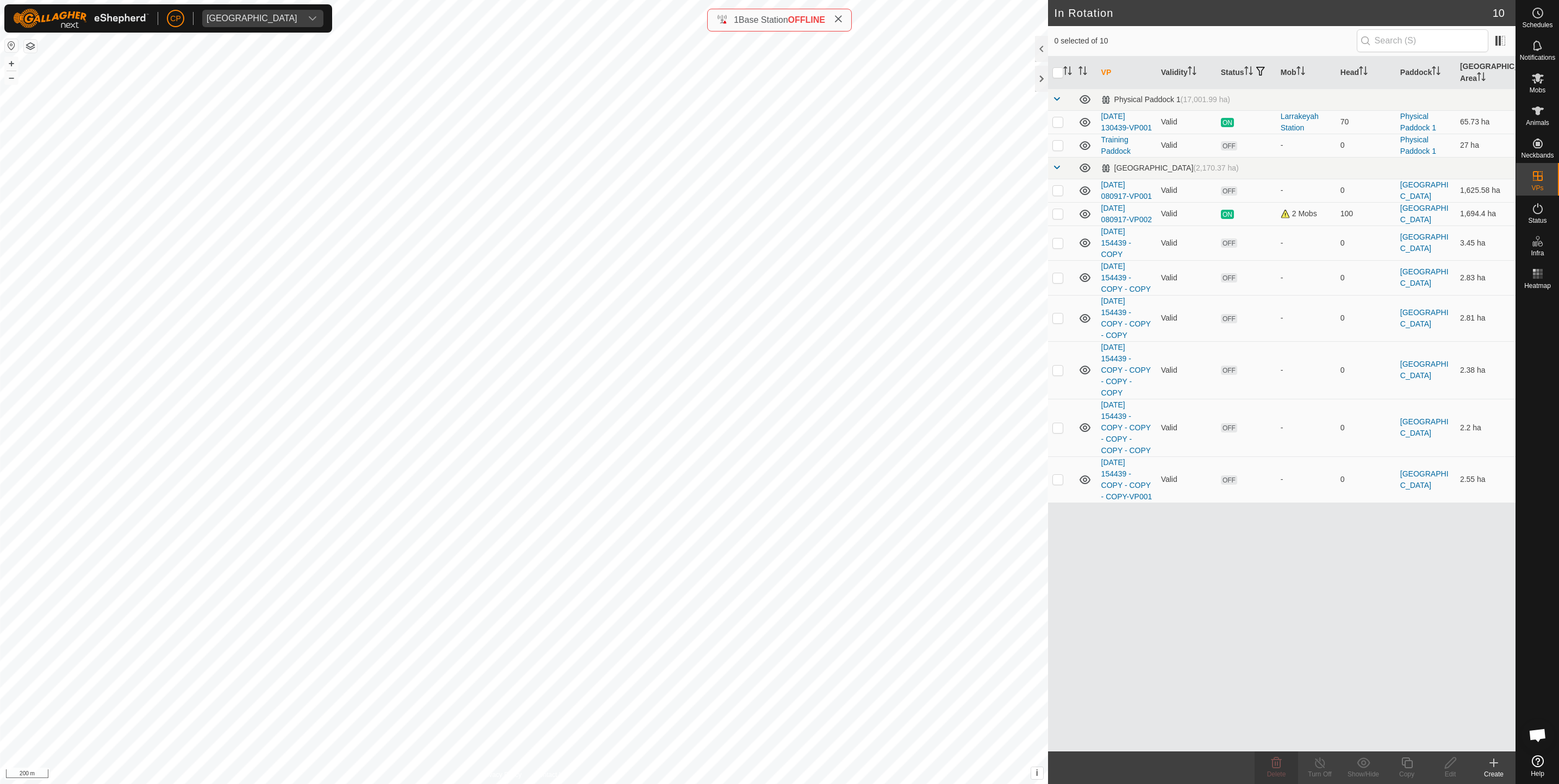
checkbox input "true"
checkbox input "false"
click at [1281, 771] on span "Delete" at bounding box center [1276, 774] width 19 height 8
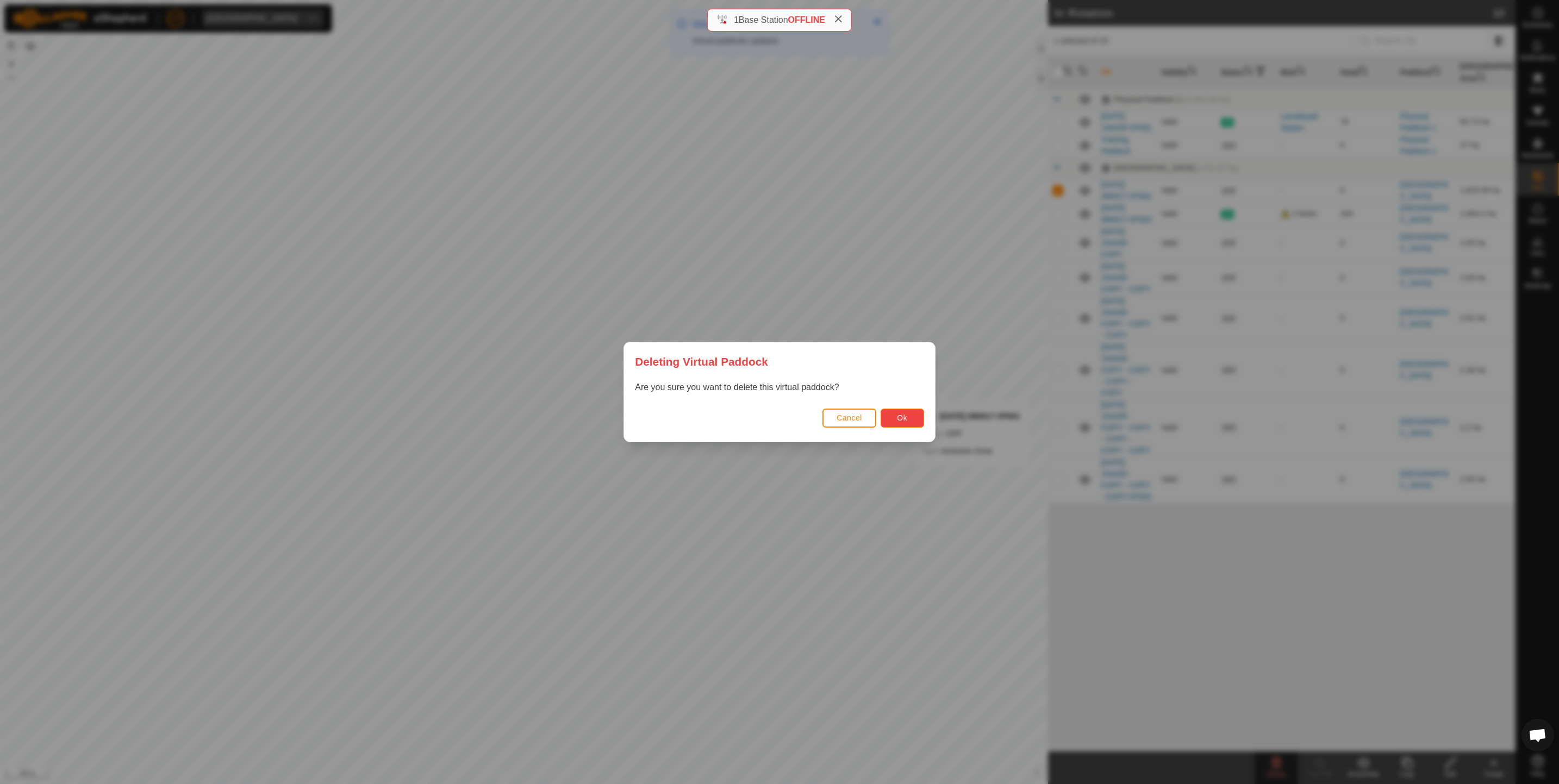
click at [899, 419] on span "Ok" at bounding box center [902, 418] width 10 height 8
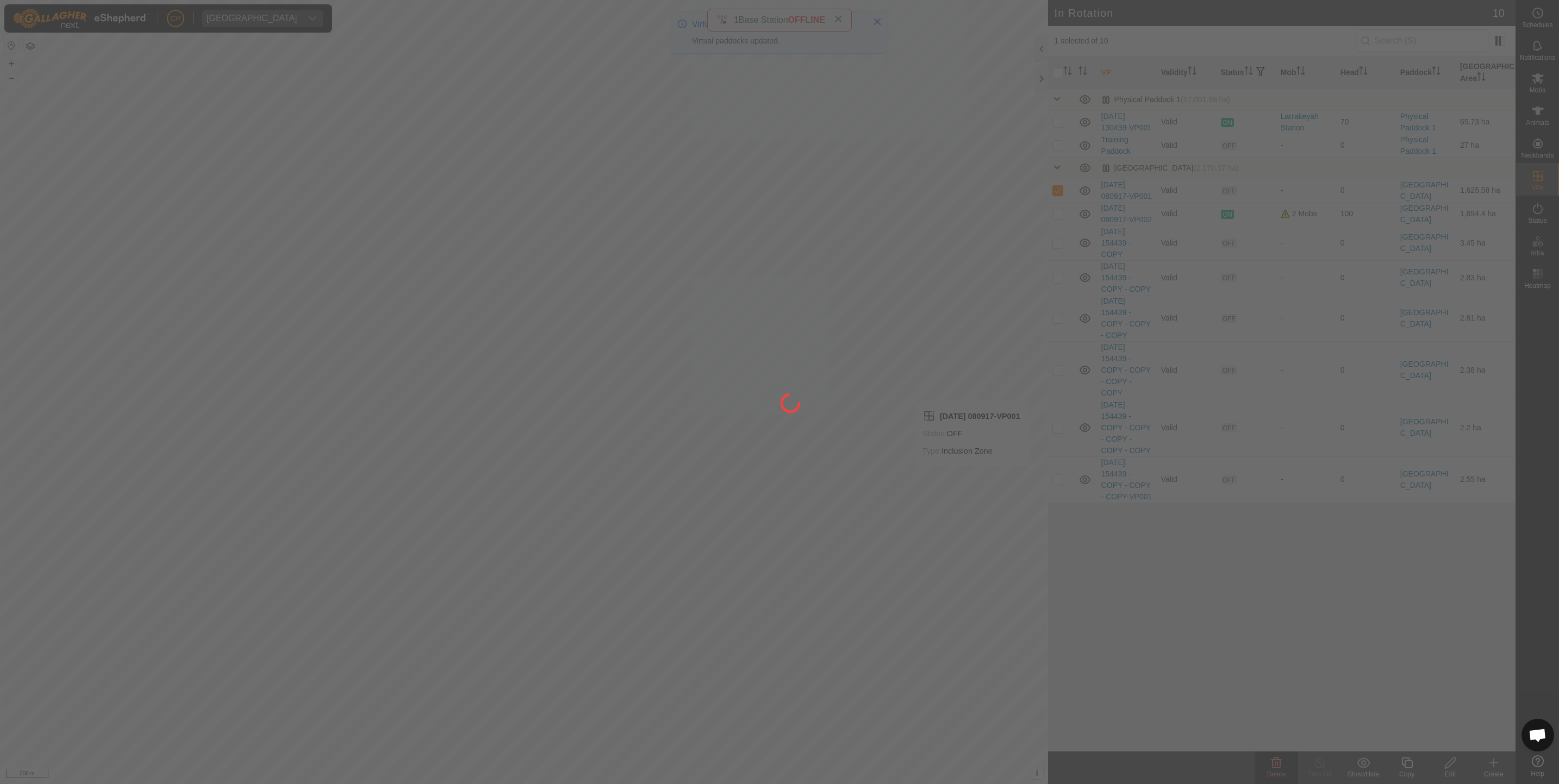
checkbox input "false"
